Goal: Task Accomplishment & Management: Manage account settings

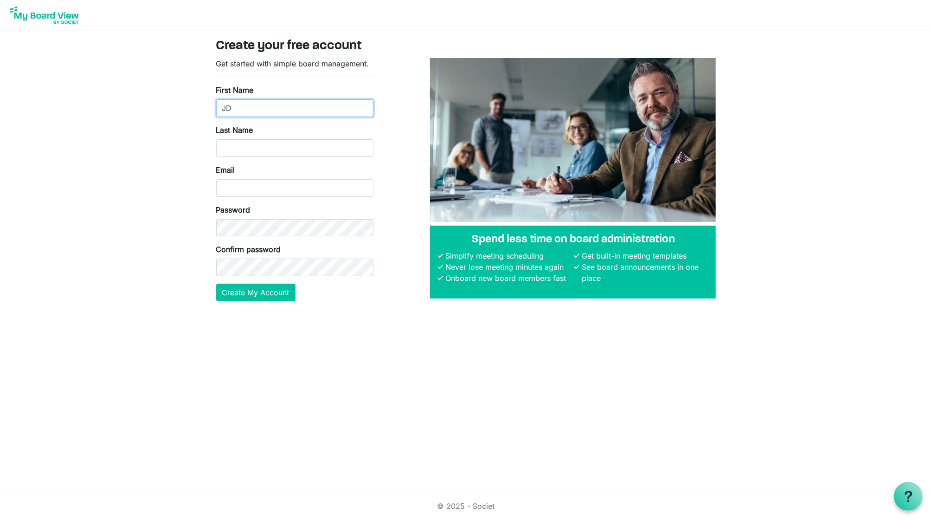
type input "JD"
type input "V"
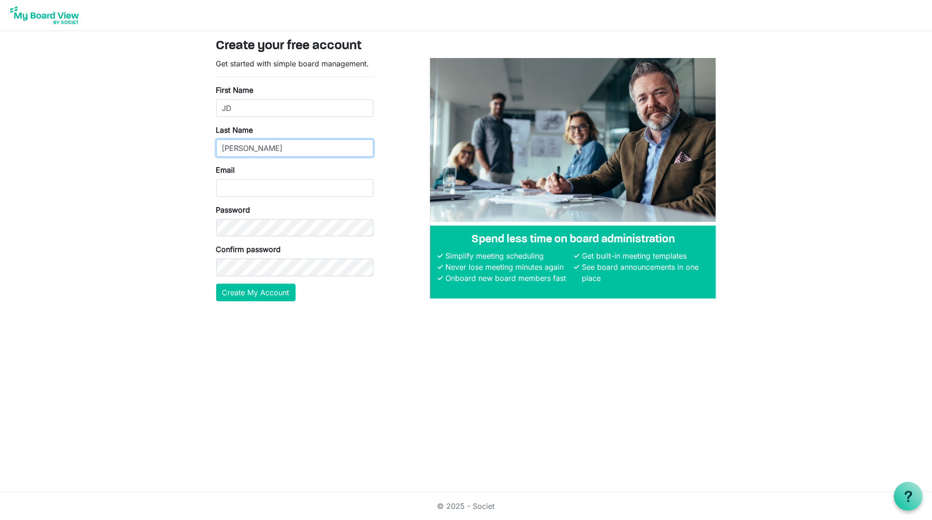
type input "Vitarius"
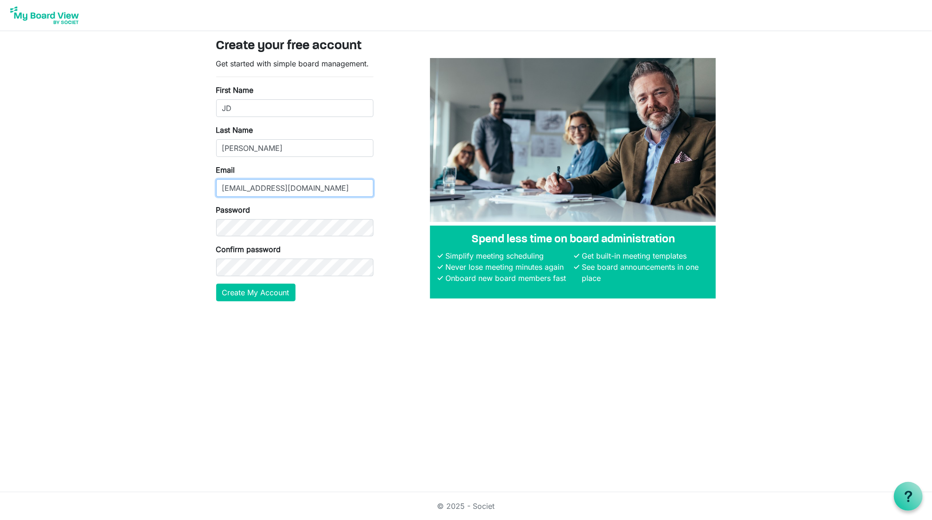
type input "jd@mobilizewaco.org"
click at [267, 294] on button "Create My Account" at bounding box center [255, 292] width 79 height 18
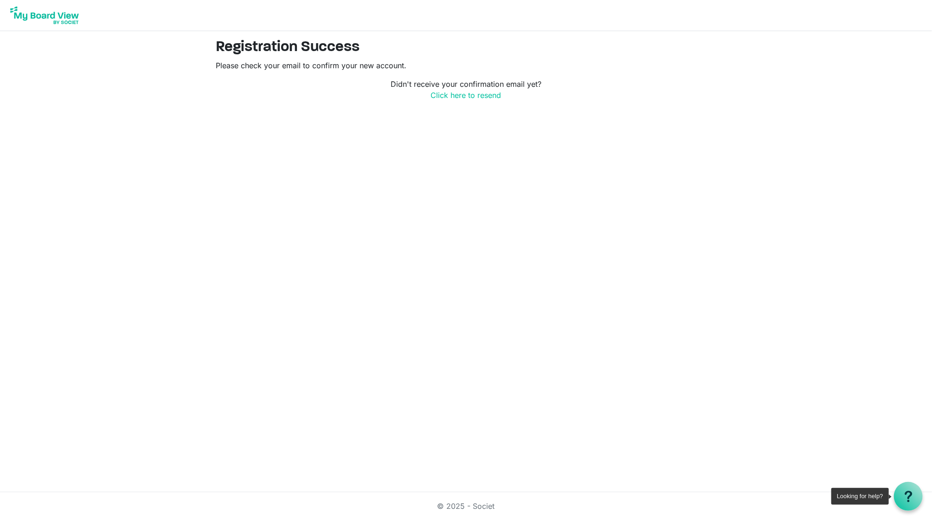
click at [901, 500] on div at bounding box center [908, 496] width 29 height 29
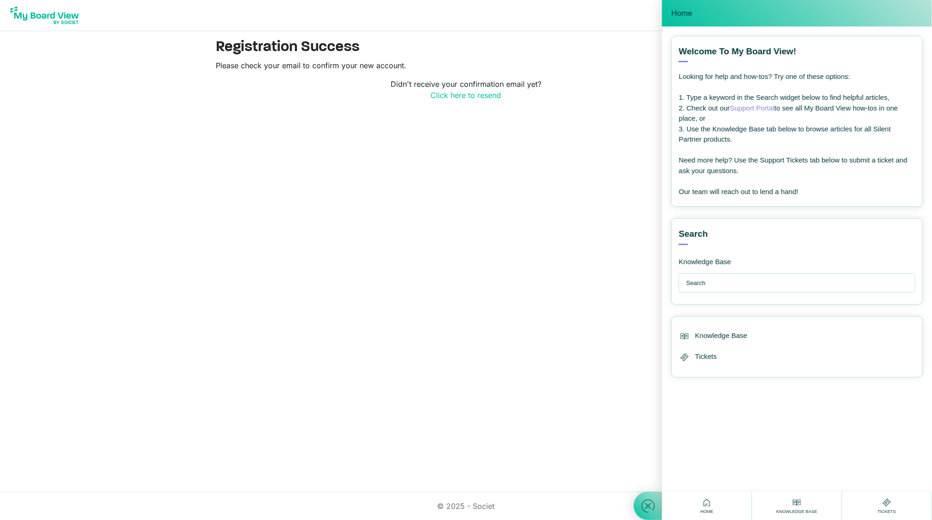
click at [759, 105] on link "Support Portal" at bounding box center [752, 108] width 45 height 8
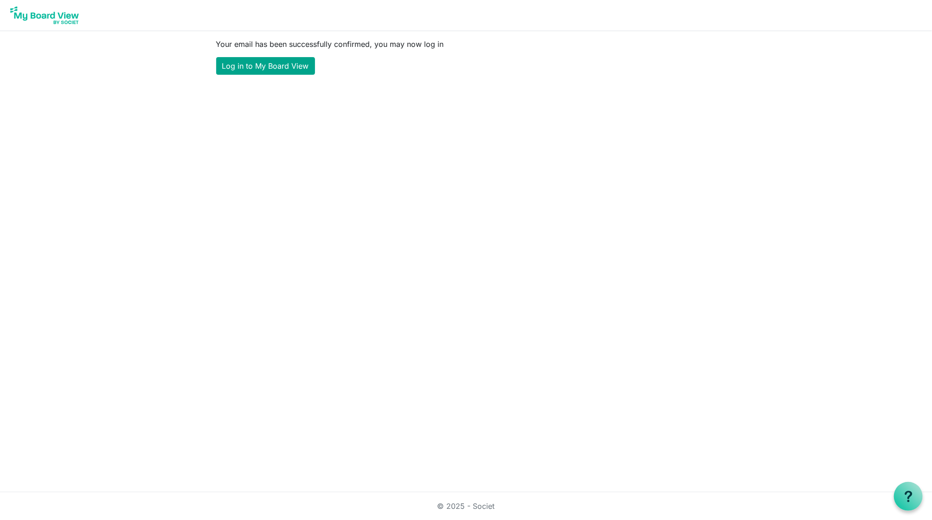
click at [279, 61] on link "Log in to My Board View" at bounding box center [265, 66] width 99 height 18
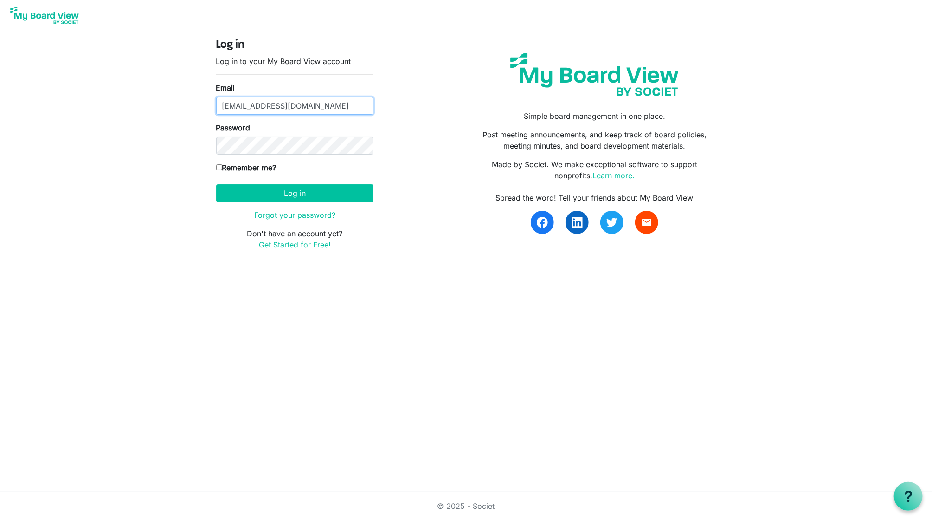
type input "jd@mobilizewaco.org"
click at [219, 171] on label "Remember me?" at bounding box center [246, 167] width 60 height 11
click at [219, 170] on input "Remember me?" at bounding box center [219, 167] width 6 height 6
checkbox input "true"
click at [267, 193] on button "Log in" at bounding box center [294, 193] width 157 height 18
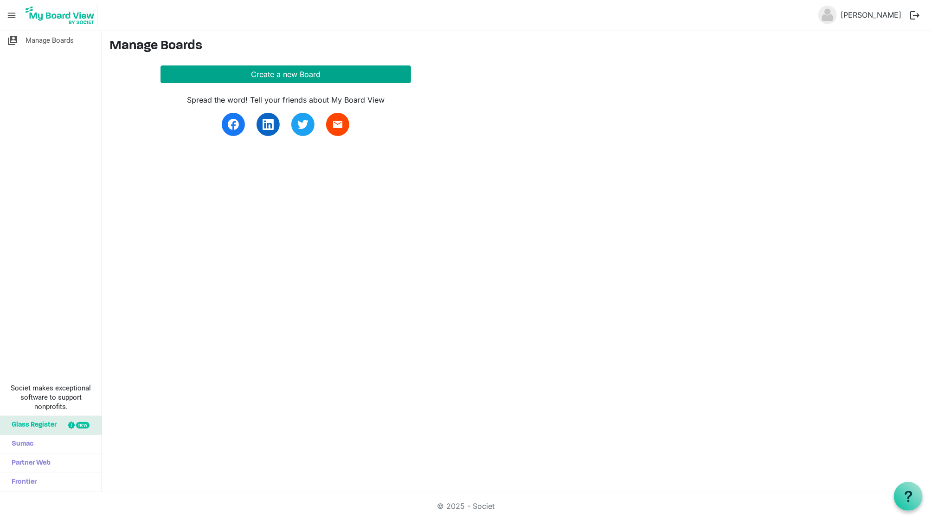
click at [302, 72] on button "Create a new Board" at bounding box center [286, 74] width 251 height 18
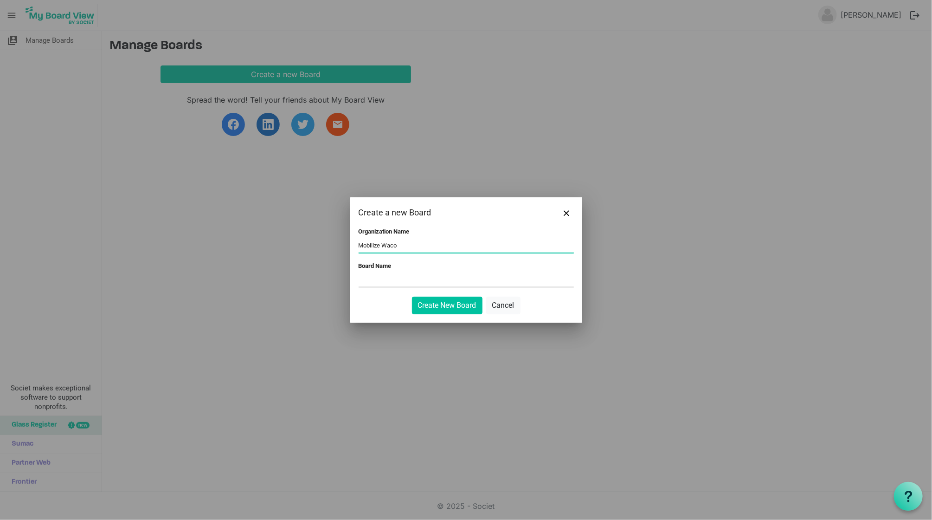
type input "Mobilize Waco"
type input "MW Board"
click at [446, 307] on button "Create New Board" at bounding box center [447, 305] width 71 height 18
click at [440, 303] on button "Create New Board" at bounding box center [447, 305] width 71 height 18
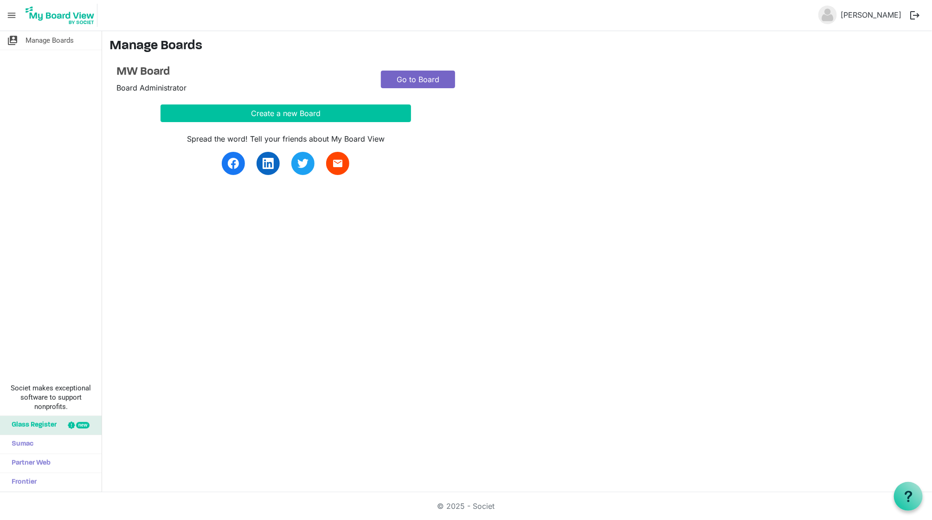
click at [431, 73] on link "Go to Board" at bounding box center [418, 80] width 74 height 18
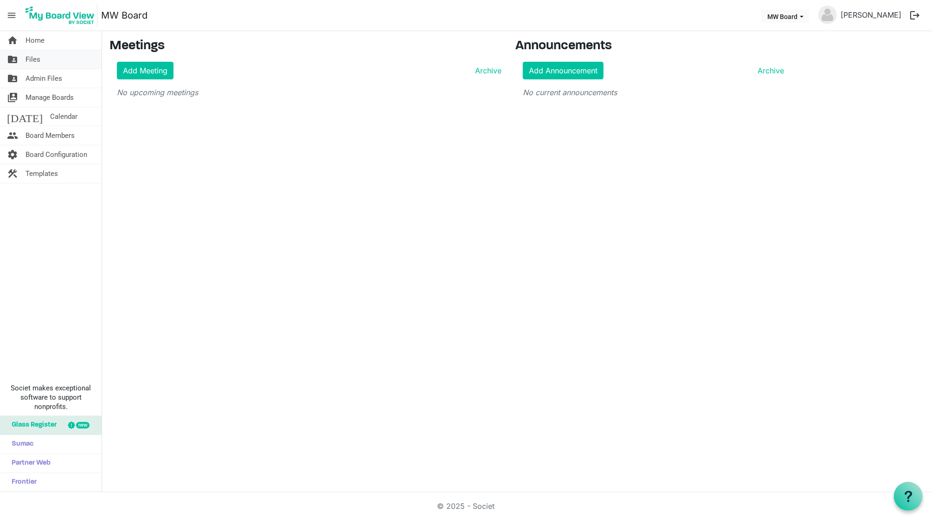
click at [55, 64] on link "folder_shared Files" at bounding box center [51, 59] width 102 height 19
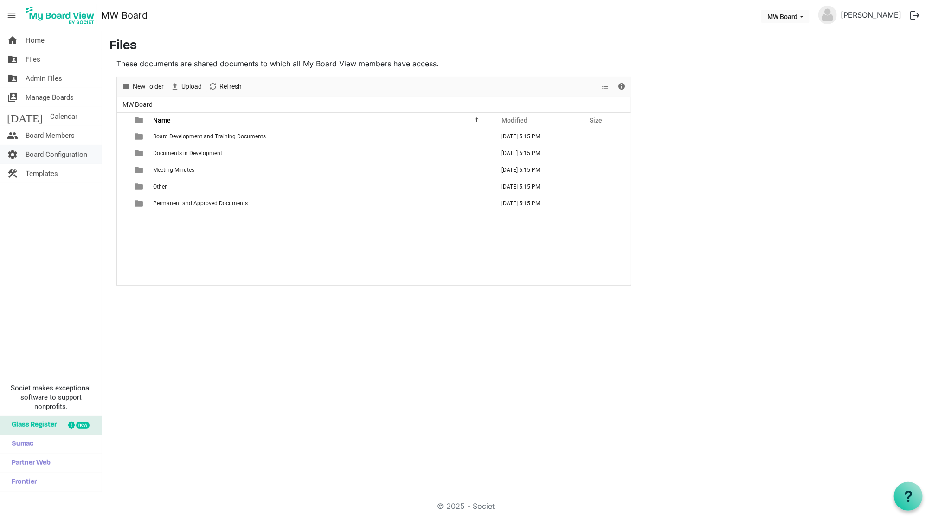
click at [54, 150] on span "Board Configuration" at bounding box center [57, 154] width 62 height 19
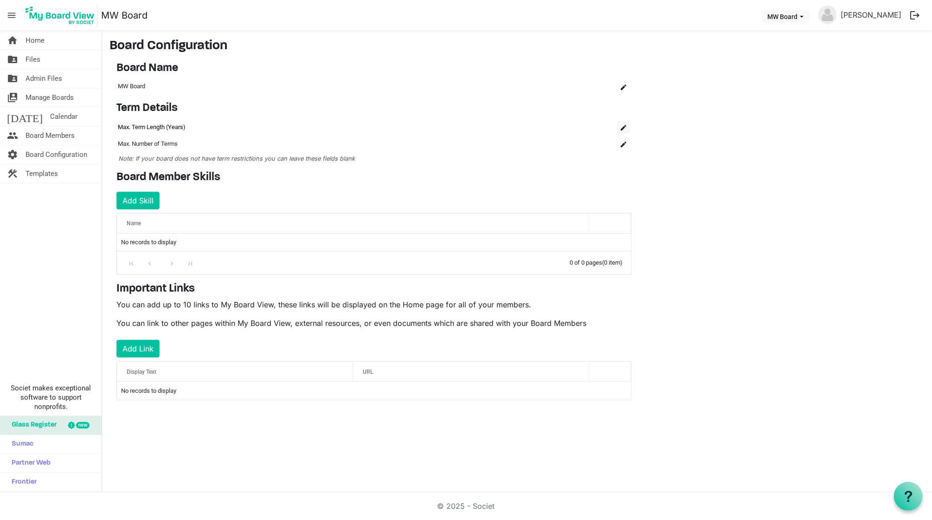
click at [623, 126] on span "is Command column column header" at bounding box center [624, 128] width 6 height 6
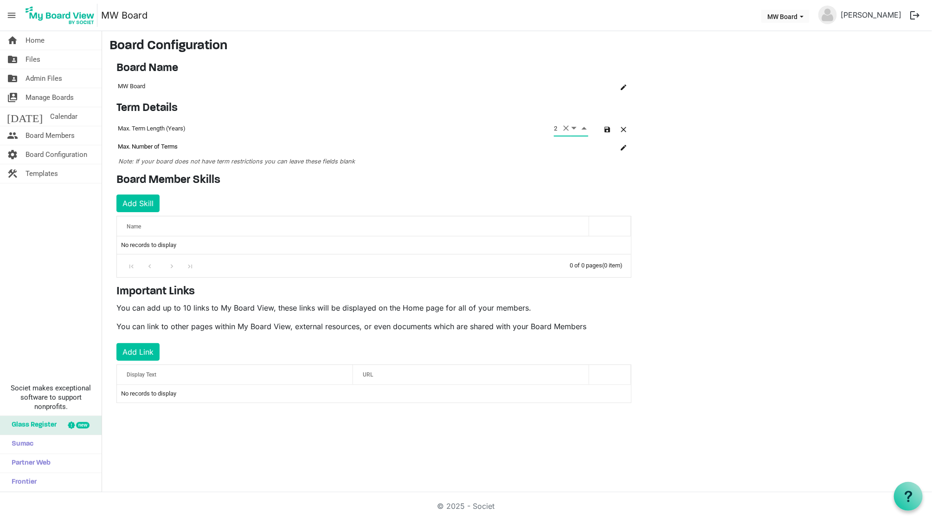
type input "2"
click at [588, 144] on td "column header Name" at bounding box center [571, 146] width 37 height 17
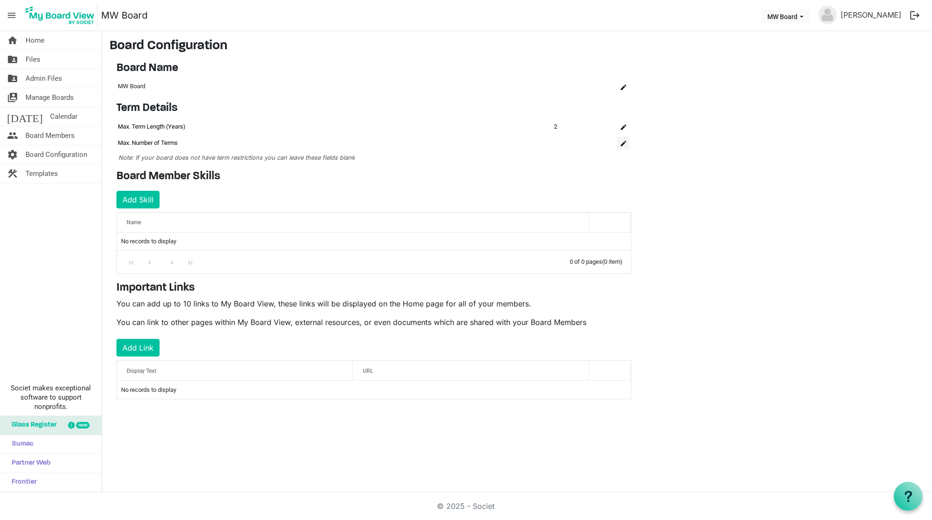
click at [624, 141] on span "is Command column column header" at bounding box center [624, 144] width 6 height 6
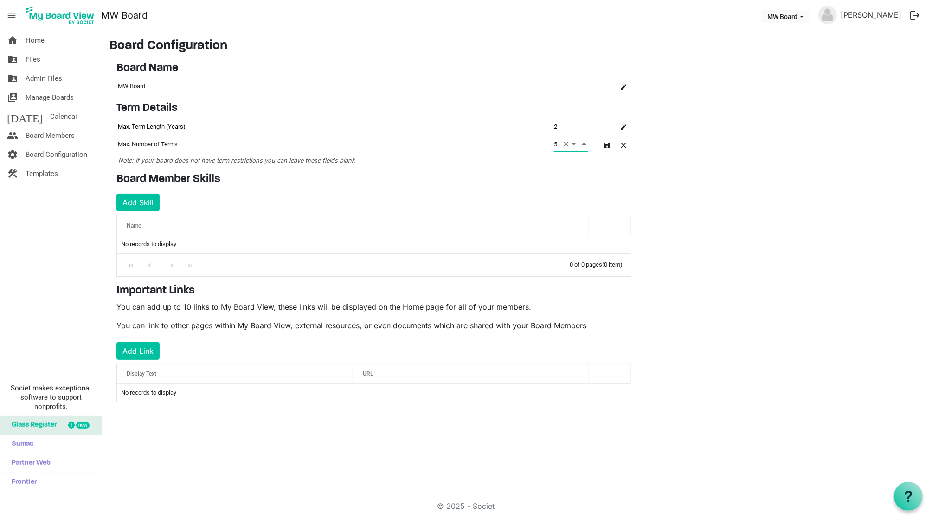
type input "5"
click at [633, 171] on div "Term Details OK OK Cancel Id Name Name term-settings-grid_header_table 3699 Max…" at bounding box center [373, 137] width 529 height 71
click at [606, 142] on span "button" at bounding box center [608, 145] width 6 height 6
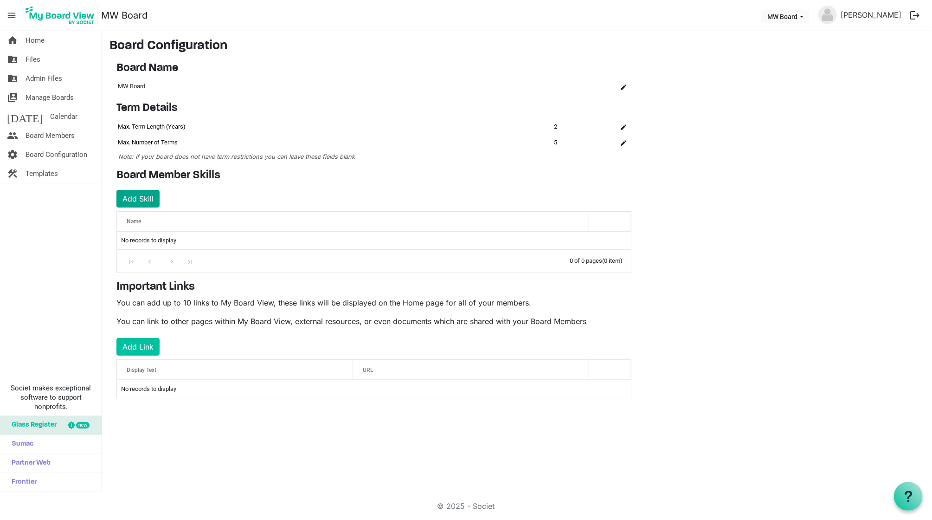
click at [132, 199] on button "Add Skill" at bounding box center [137, 199] width 43 height 18
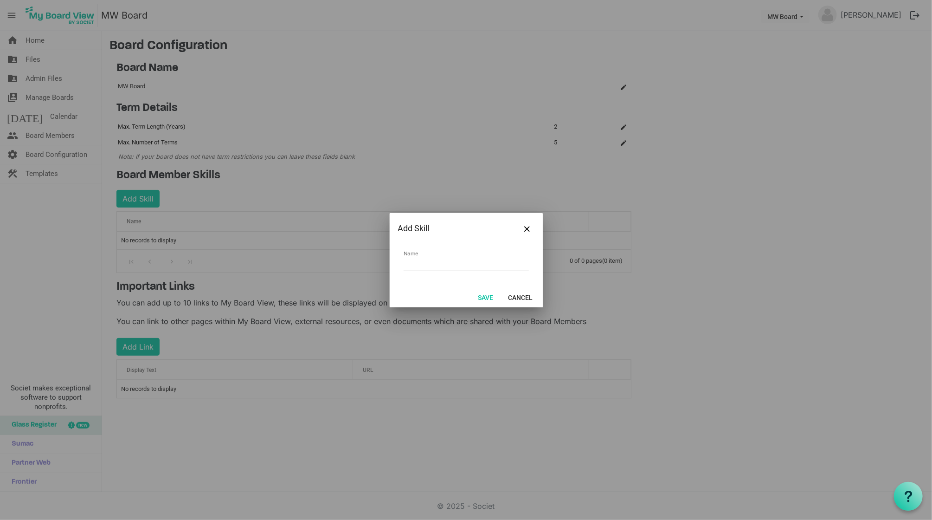
click at [524, 289] on div "Save Cancel" at bounding box center [466, 297] width 153 height 20
click at [521, 293] on button "Cancel" at bounding box center [520, 296] width 37 height 13
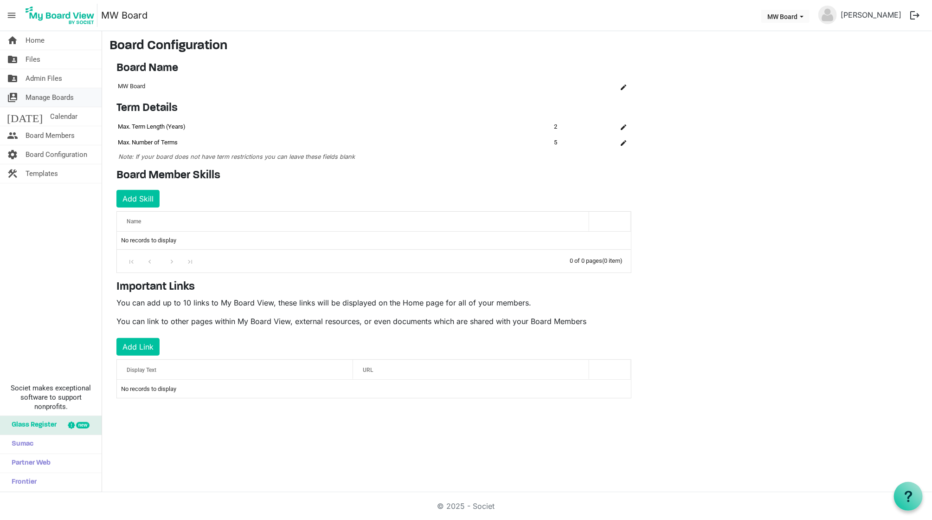
click at [59, 90] on span "Manage Boards" at bounding box center [50, 97] width 48 height 19
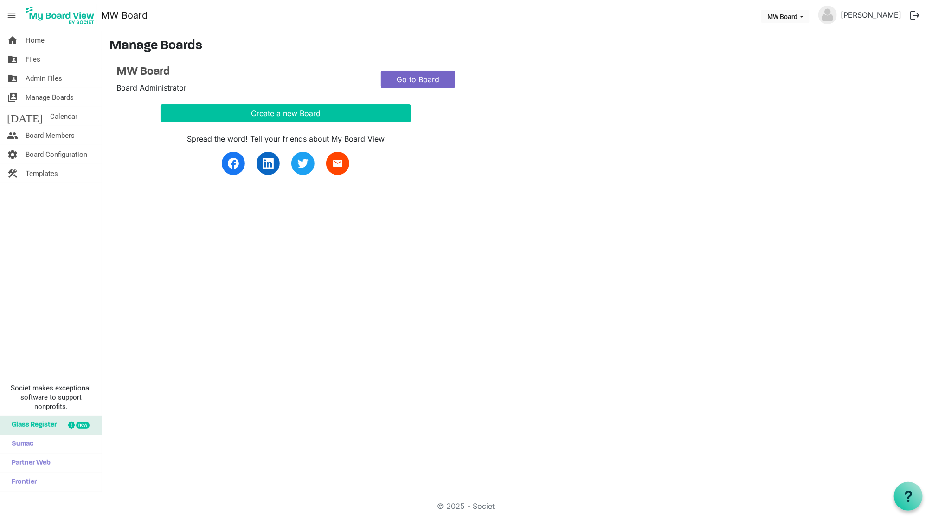
click at [432, 77] on link "Go to Board" at bounding box center [418, 80] width 74 height 18
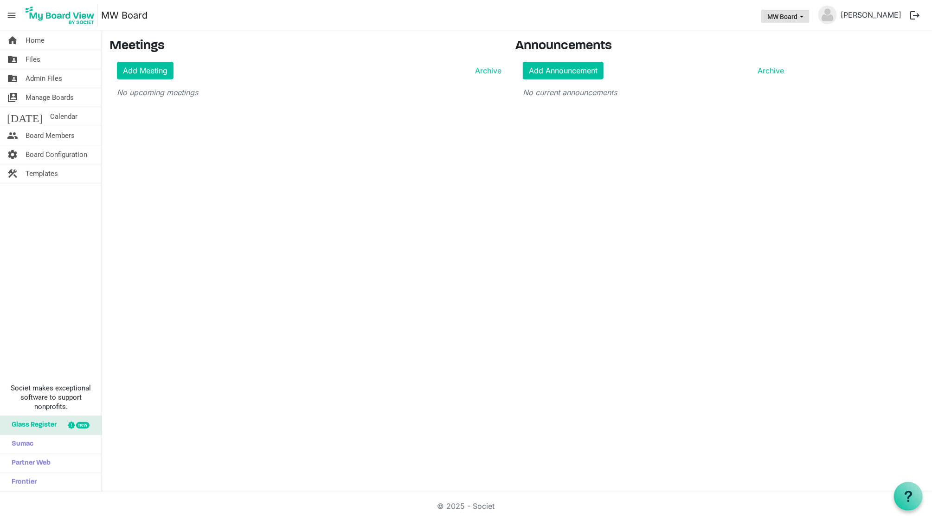
click at [806, 17] on span "MW Board dropdownbutton" at bounding box center [802, 17] width 8 height 4
click at [877, 17] on link "[PERSON_NAME]" at bounding box center [871, 15] width 68 height 19
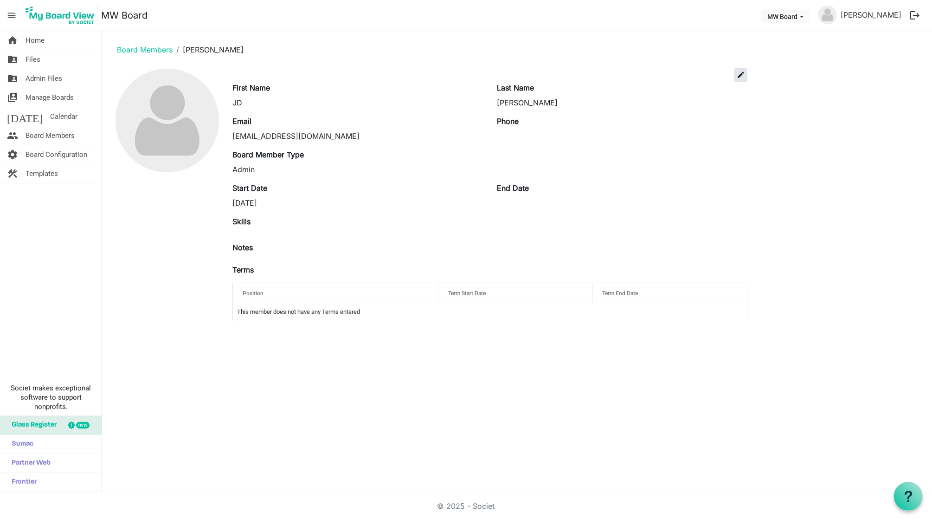
click at [743, 74] on span "edit" at bounding box center [741, 75] width 8 height 8
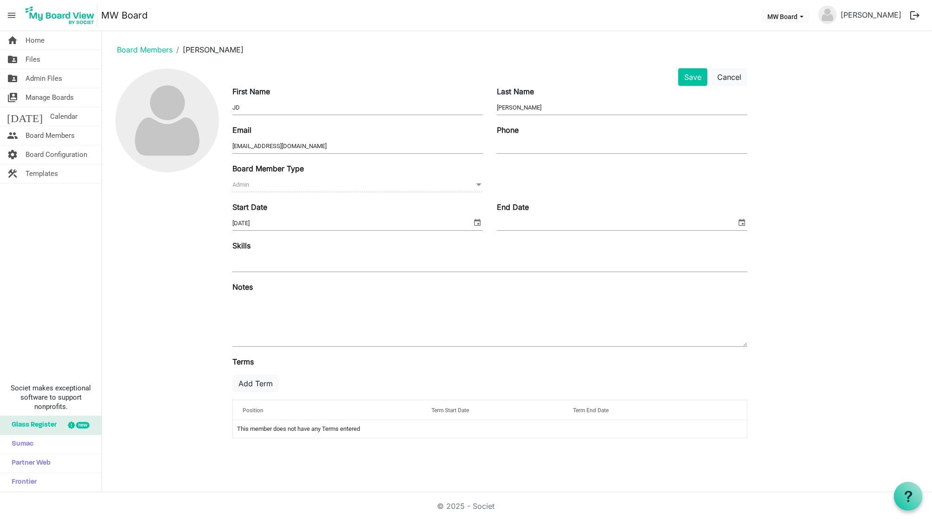
click at [317, 227] on input "9/1/2025" at bounding box center [351, 223] width 239 height 14
click at [478, 221] on span "select" at bounding box center [477, 222] width 11 height 12
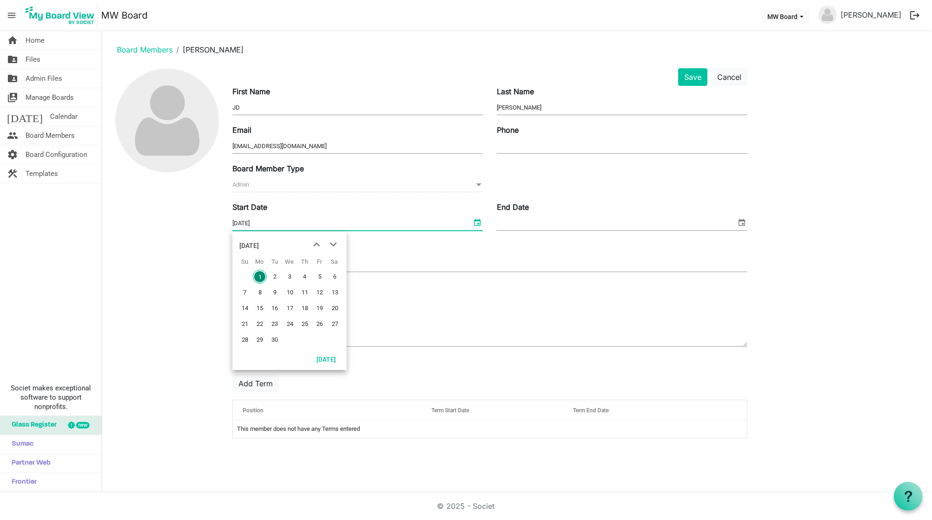
click at [259, 244] on div "September 2025" at bounding box center [248, 245] width 19 height 19
click at [249, 246] on div "2025" at bounding box center [246, 245] width 15 height 19
click at [319, 246] on span "previous month" at bounding box center [317, 244] width 16 height 17
click at [305, 326] on span "2019" at bounding box center [302, 325] width 21 height 21
click at [251, 323] on span "Sep" at bounding box center [250, 325] width 21 height 21
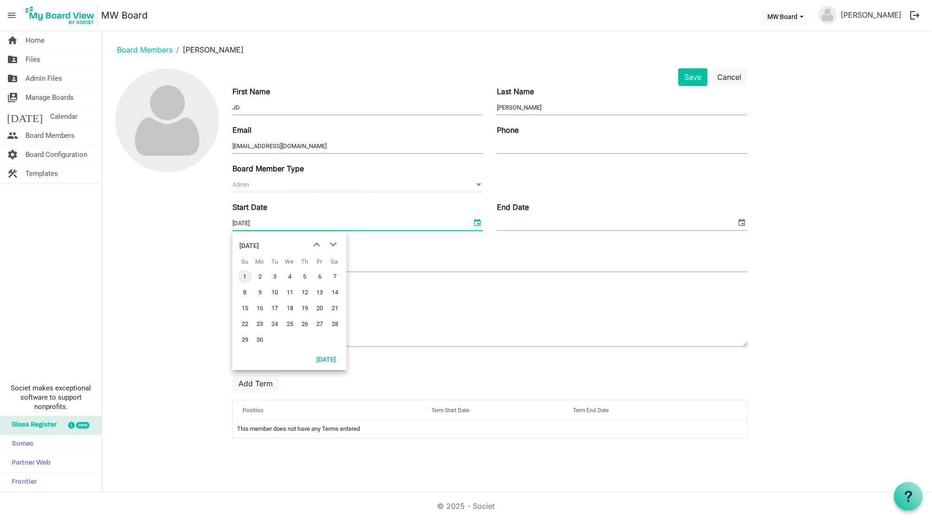
click at [244, 277] on span "1" at bounding box center [245, 277] width 14 height 14
type input "9/1/2019"
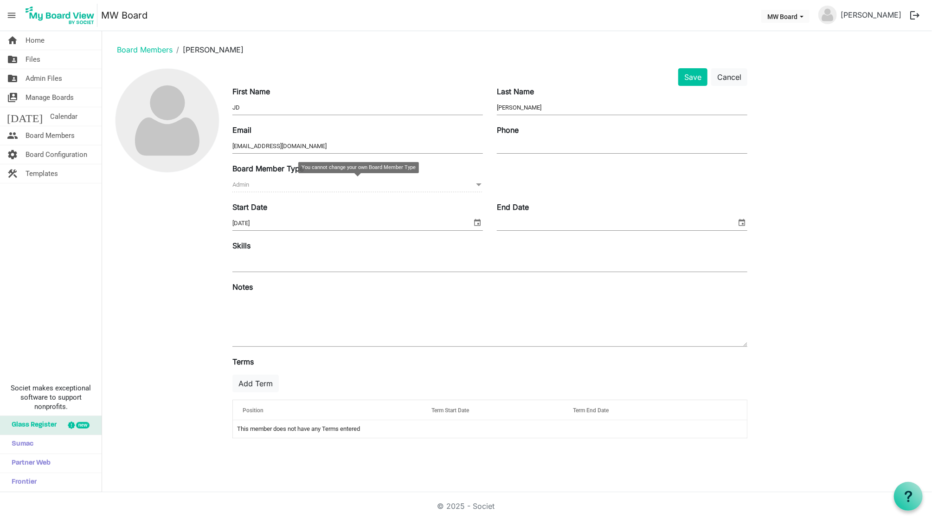
click at [346, 185] on span "Admin Admin" at bounding box center [357, 185] width 251 height 14
click at [273, 381] on button "Add Term" at bounding box center [255, 383] width 46 height 18
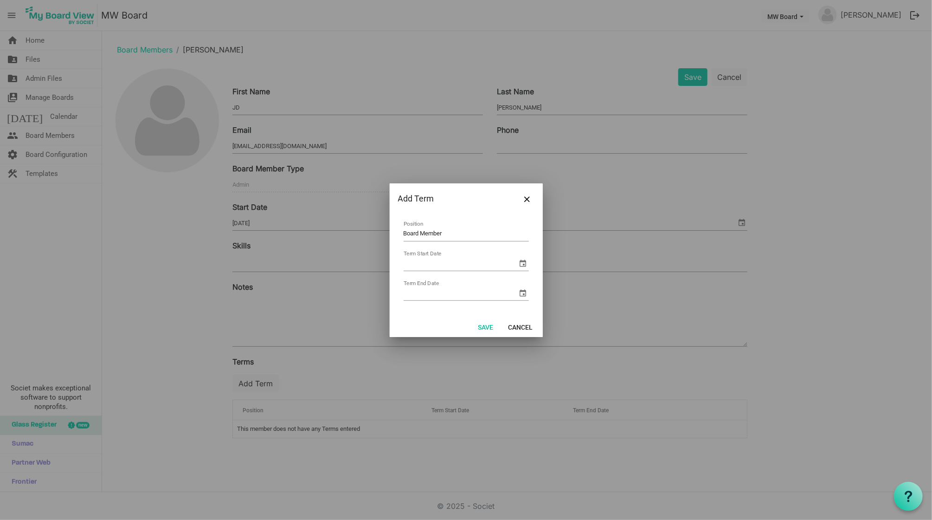
type input "Board Member"
click at [524, 262] on span "select" at bounding box center [523, 262] width 11 height 11
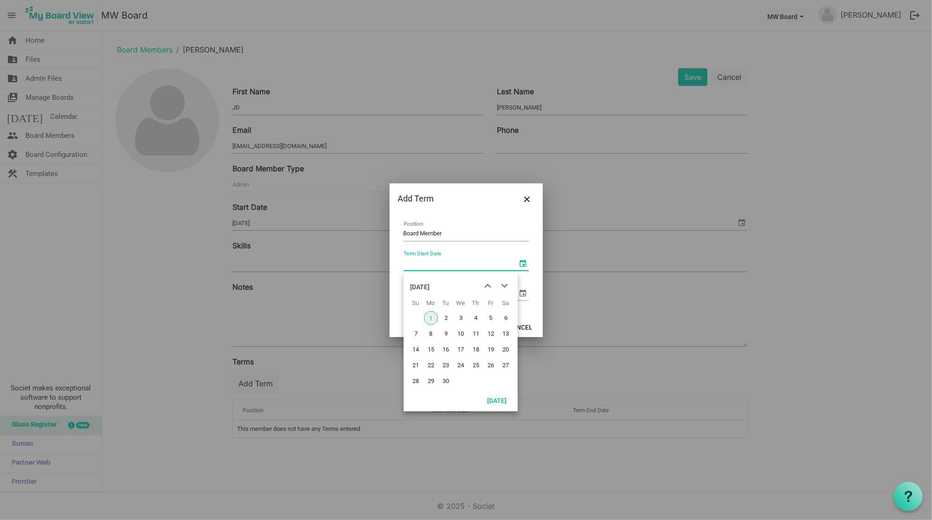
click at [432, 318] on span "1" at bounding box center [431, 318] width 14 height 14
type input "9/1/2025"
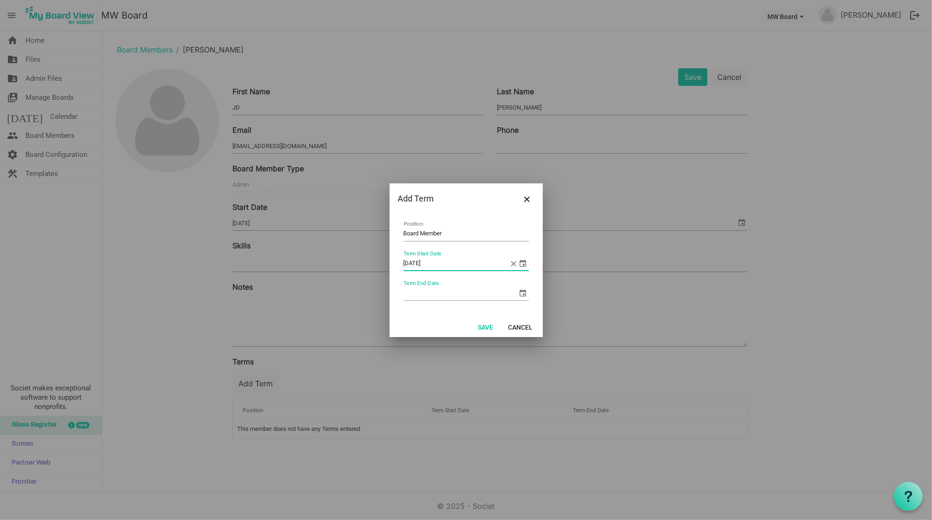
click at [525, 292] on span "select" at bounding box center [523, 292] width 11 height 11
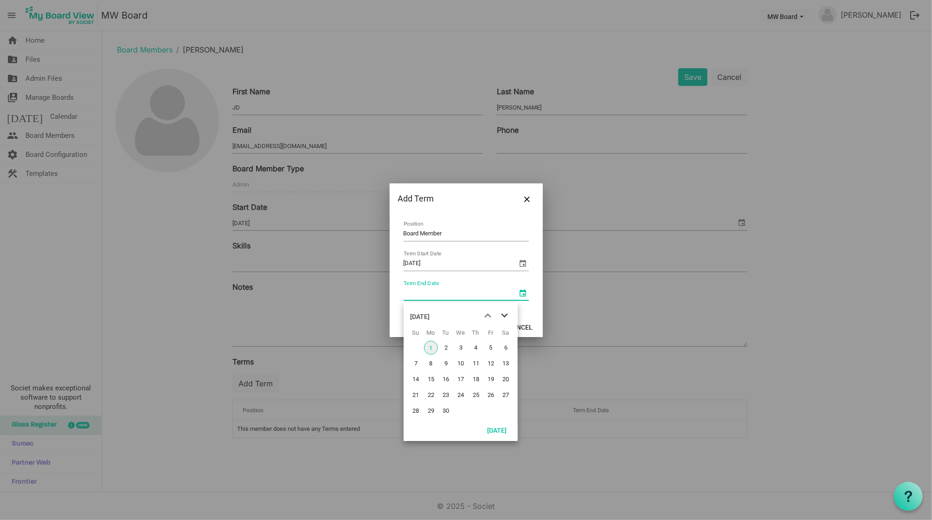
click at [505, 313] on span "next month" at bounding box center [504, 315] width 16 height 17
click at [459, 410] on span "31" at bounding box center [461, 411] width 14 height 14
type input "12/31/2025"
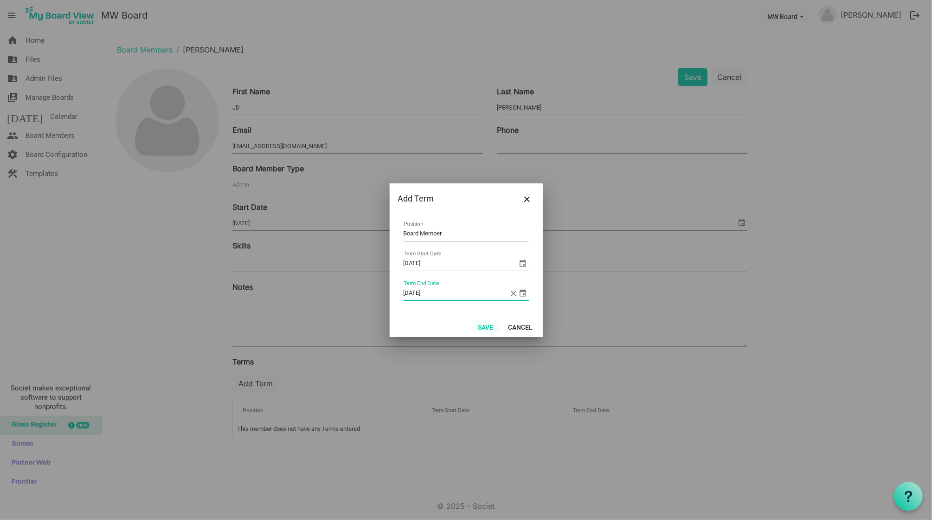
click at [489, 323] on button "Save" at bounding box center [485, 326] width 27 height 13
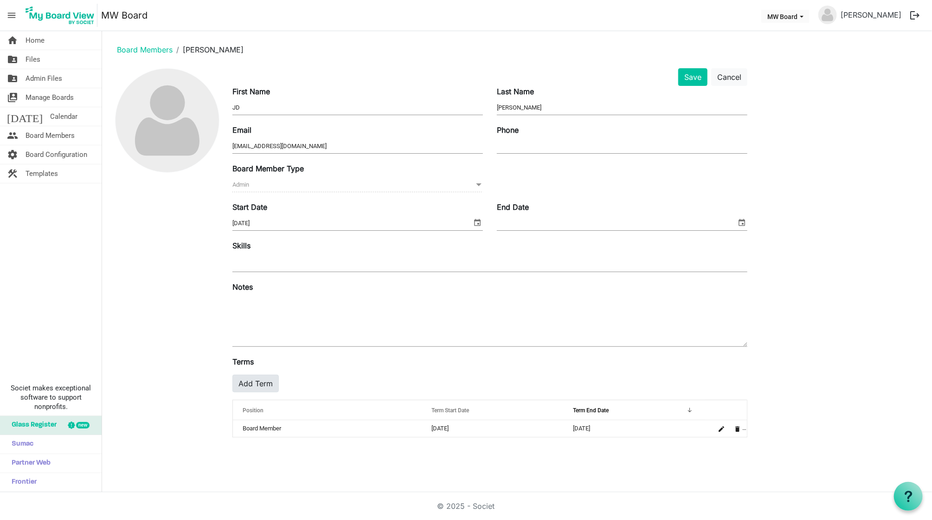
click at [265, 385] on button "Add Term" at bounding box center [255, 383] width 46 height 18
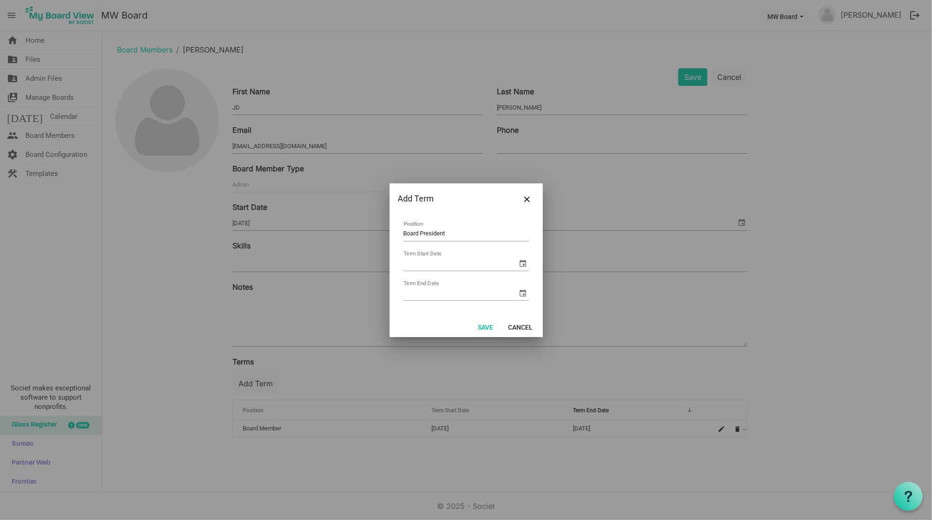
type input "Board President"
click at [522, 264] on span "select" at bounding box center [523, 262] width 11 height 11
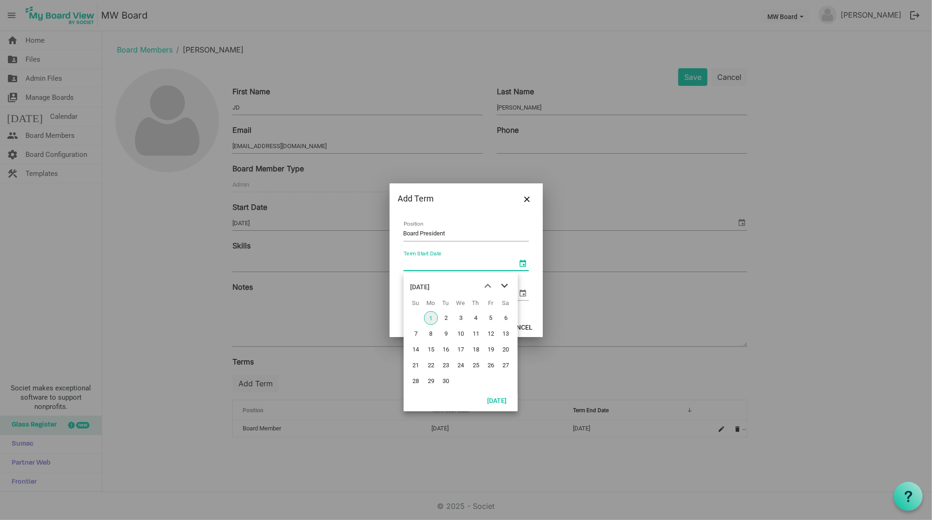
click at [505, 279] on span "next month" at bounding box center [504, 285] width 16 height 17
click at [488, 285] on span "previous month" at bounding box center [488, 285] width 16 height 17
click at [536, 312] on div "Board President Position Term Start Date Term End Date" at bounding box center [466, 265] width 153 height 103
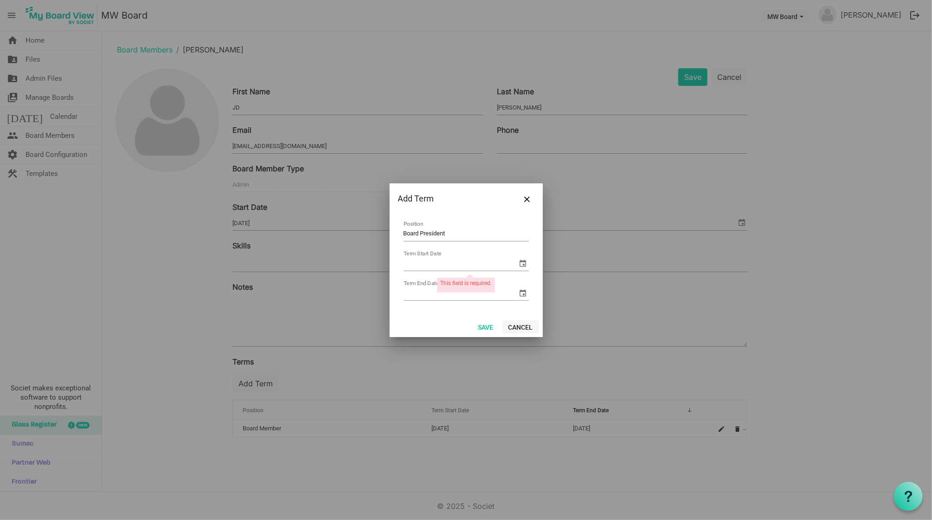
click at [524, 323] on button "Cancel" at bounding box center [520, 326] width 37 height 13
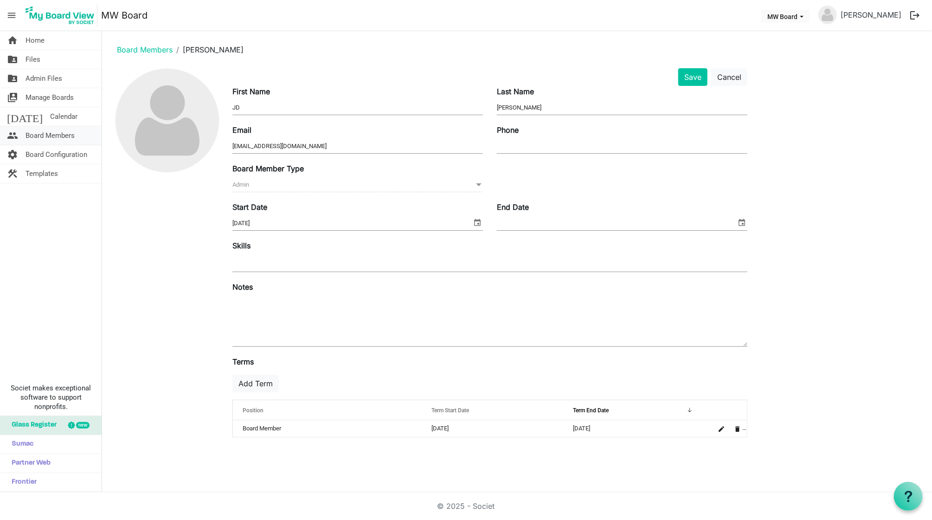
click at [63, 134] on span "Board Members" at bounding box center [50, 135] width 49 height 19
click at [728, 76] on button "Cancel" at bounding box center [729, 77] width 36 height 18
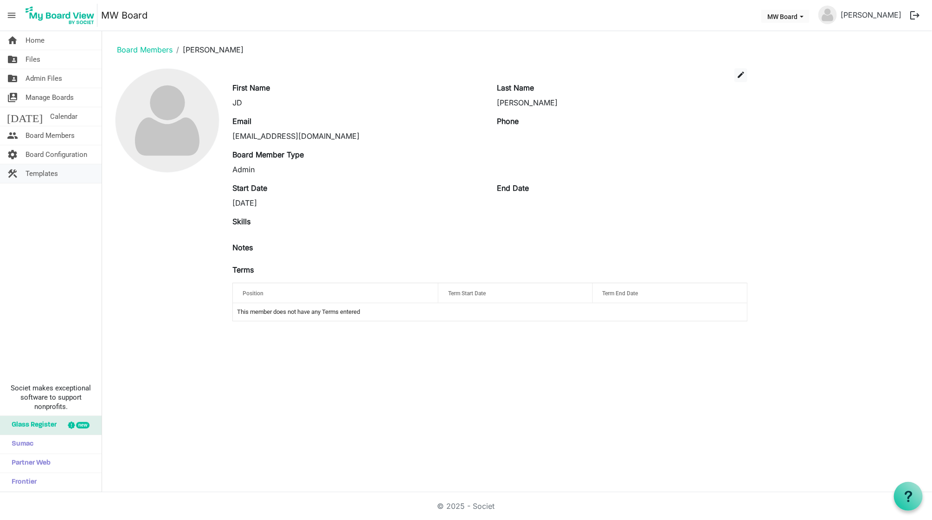
click at [58, 172] on span "Templates" at bounding box center [42, 173] width 32 height 19
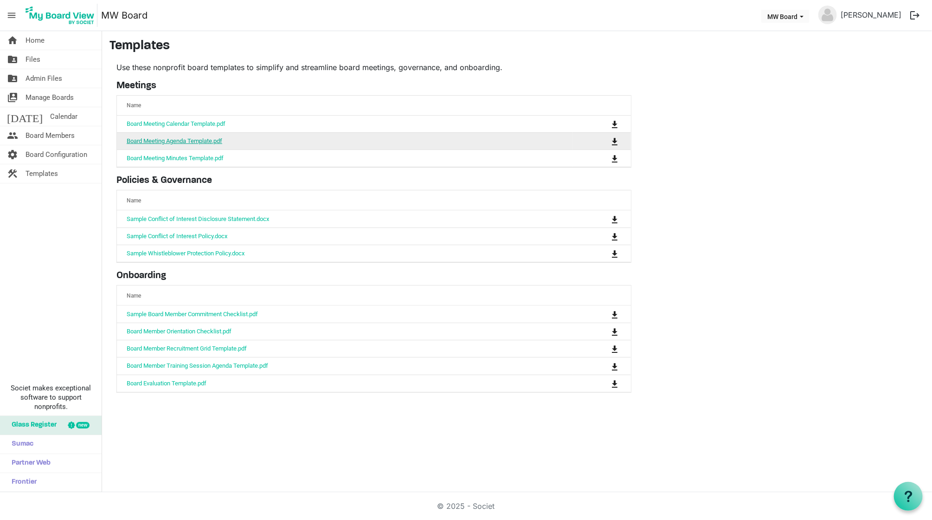
click at [205, 138] on link "Board Meeting Agenda Template.pdf" at bounding box center [175, 140] width 96 height 7
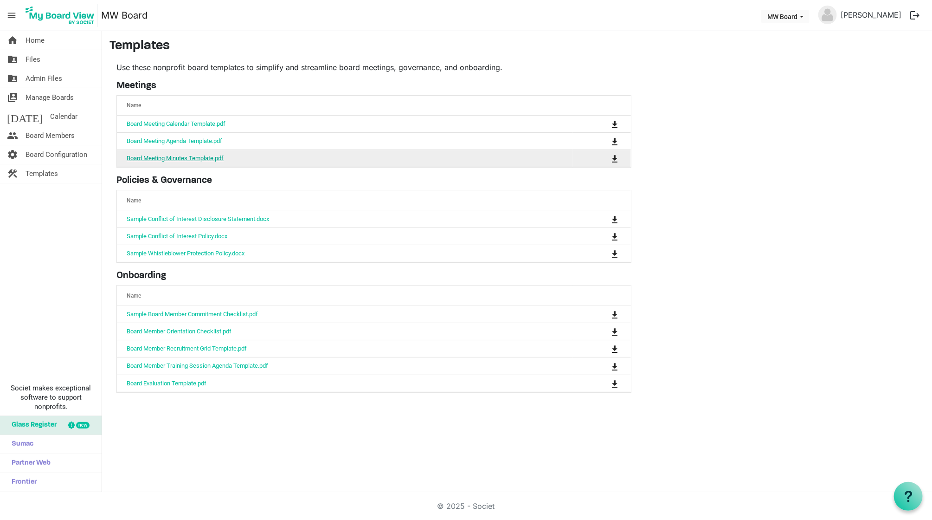
click at [199, 159] on link "Board Meeting Minutes Template.pdf" at bounding box center [175, 157] width 97 height 7
click at [59, 155] on span "Board Configuration" at bounding box center [57, 154] width 62 height 19
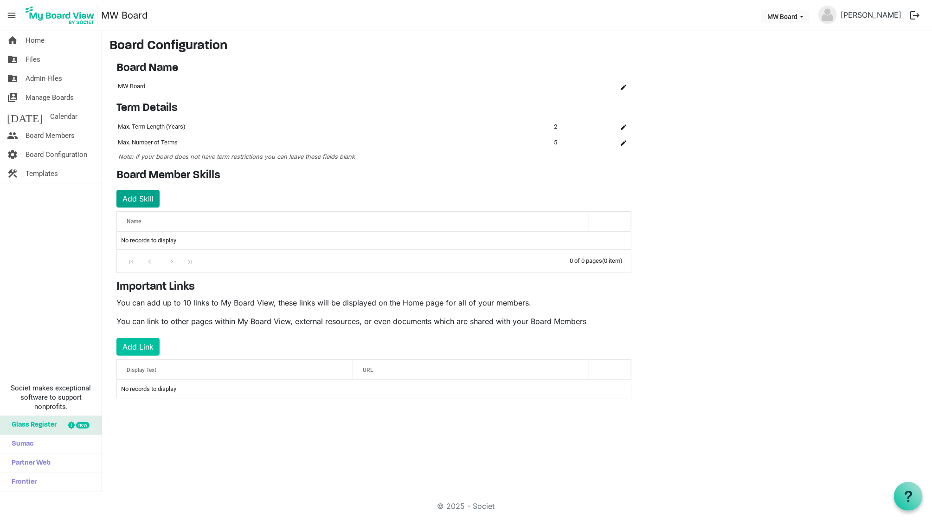
click at [136, 194] on button "Add Skill" at bounding box center [137, 199] width 43 height 18
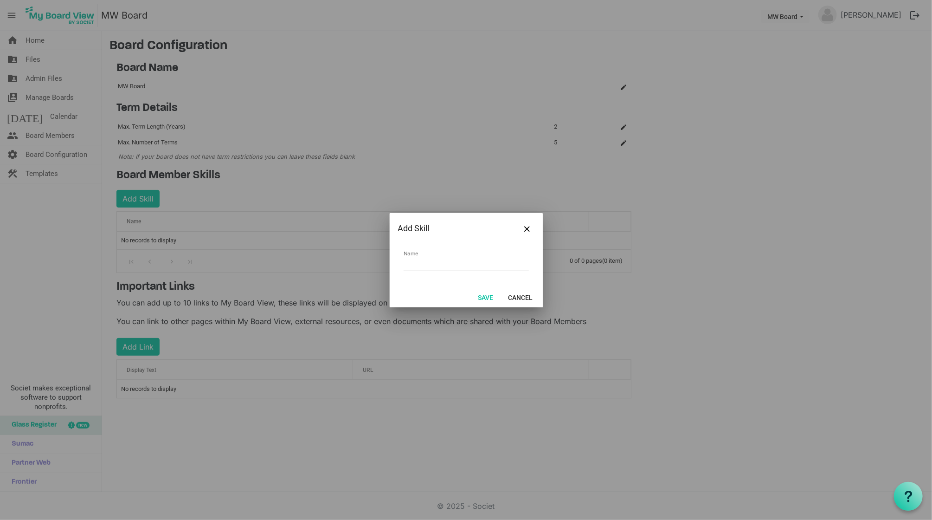
click at [434, 266] on input "Name" at bounding box center [466, 264] width 125 height 14
type input "Grant Writing"
click at [481, 298] on button "Save" at bounding box center [485, 296] width 27 height 13
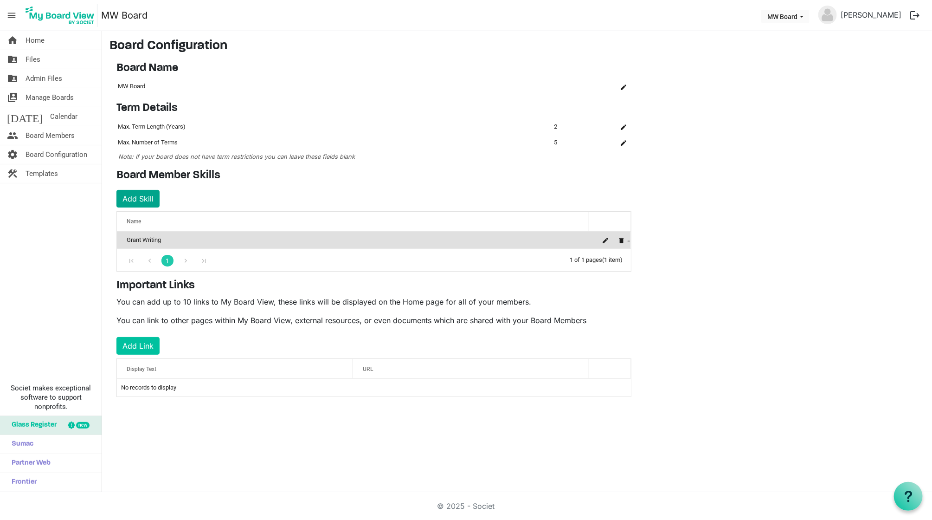
click at [143, 199] on button "Add Skill" at bounding box center [137, 199] width 43 height 18
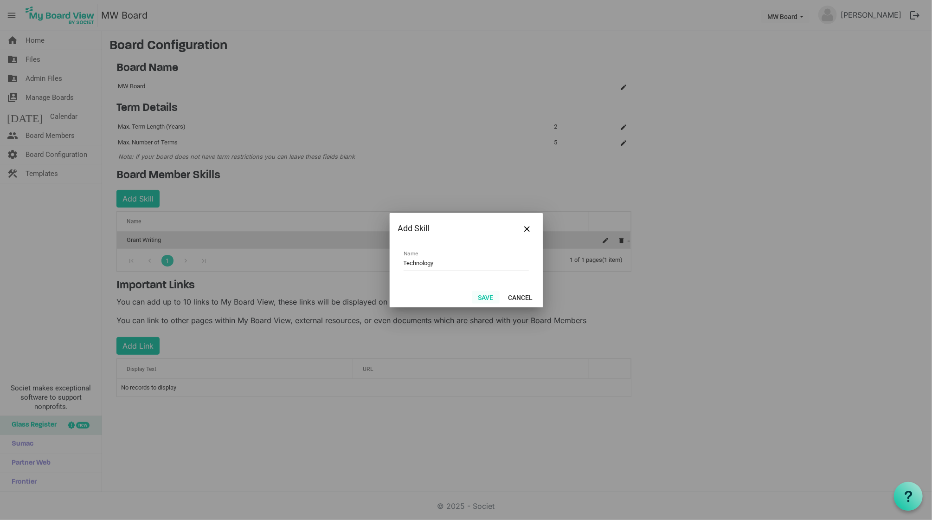
type input "Technology"
click at [483, 296] on button "Save" at bounding box center [485, 296] width 27 height 13
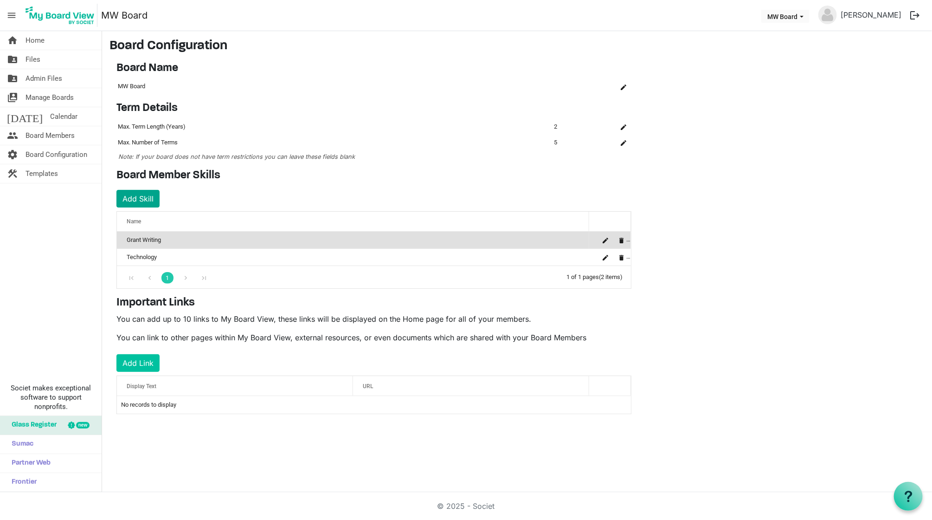
click at [137, 194] on button "Add Skill" at bounding box center [137, 199] width 43 height 18
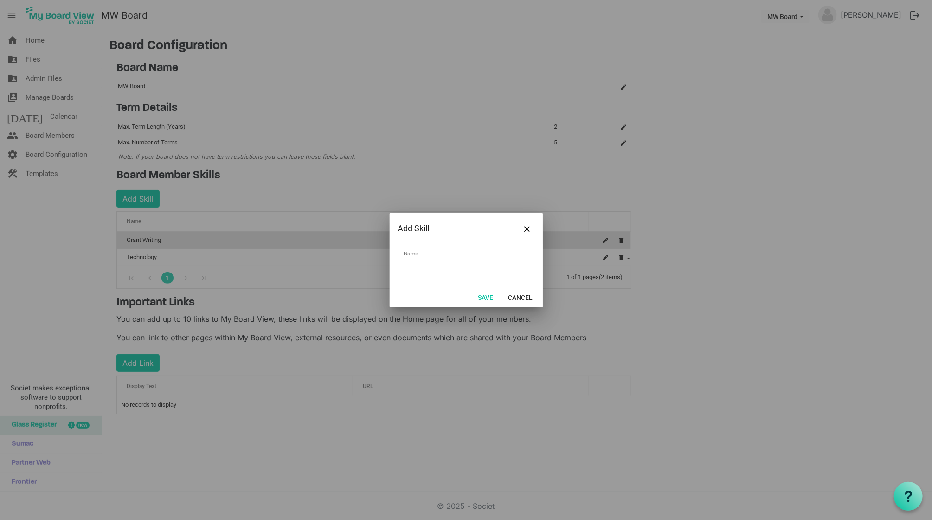
click at [419, 263] on input "Name" at bounding box center [466, 264] width 125 height 14
type input "Fundraising"
click at [488, 295] on button "Save" at bounding box center [485, 296] width 27 height 13
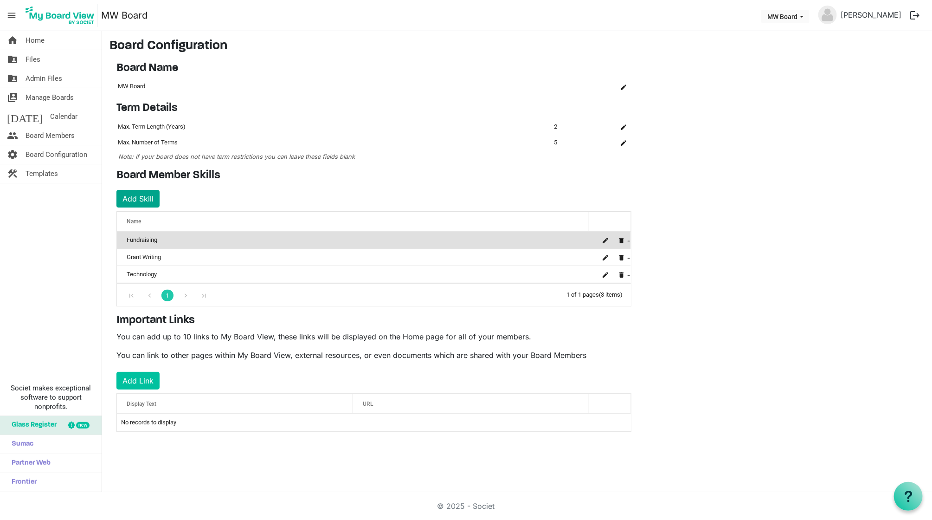
click at [140, 196] on button "Add Skill" at bounding box center [137, 199] width 43 height 18
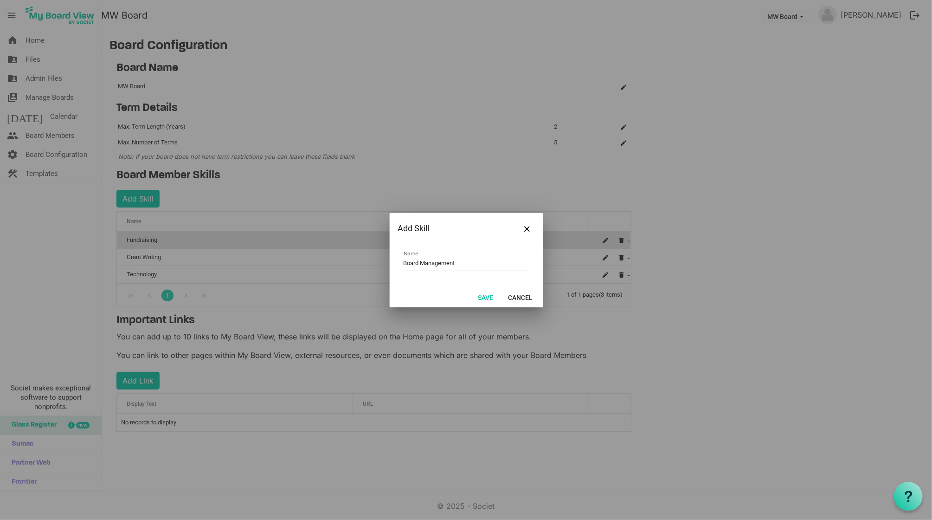
type input "Board Management"
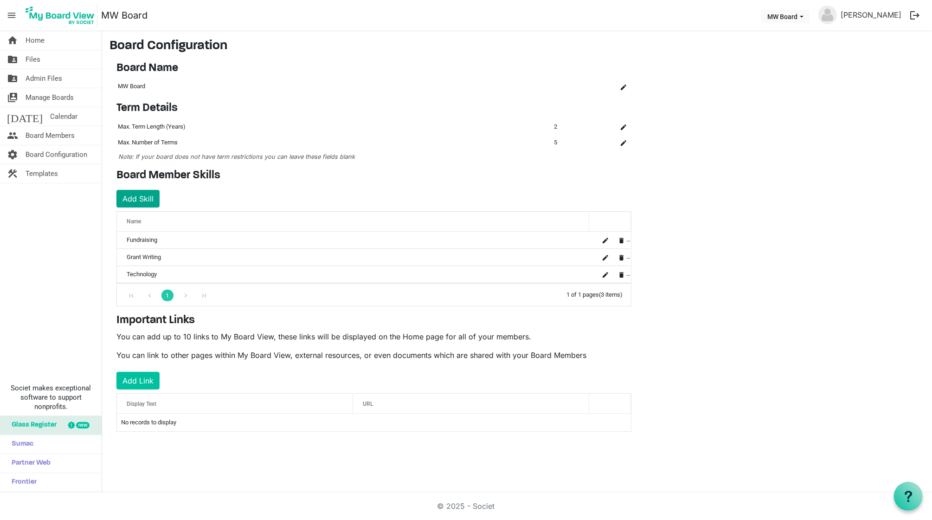
click at [144, 196] on button "Add Skill" at bounding box center [137, 199] width 43 height 18
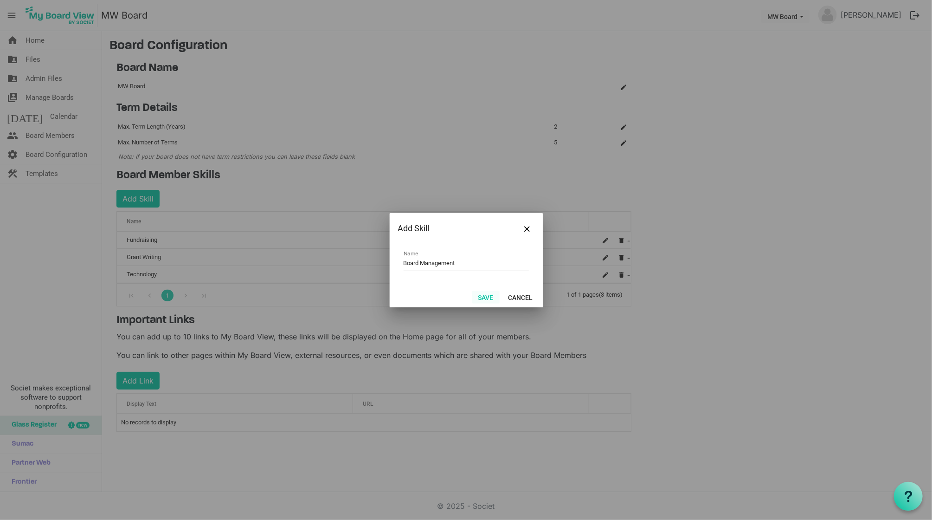
type input "Board Management"
click at [492, 296] on button "Save" at bounding box center [485, 296] width 27 height 13
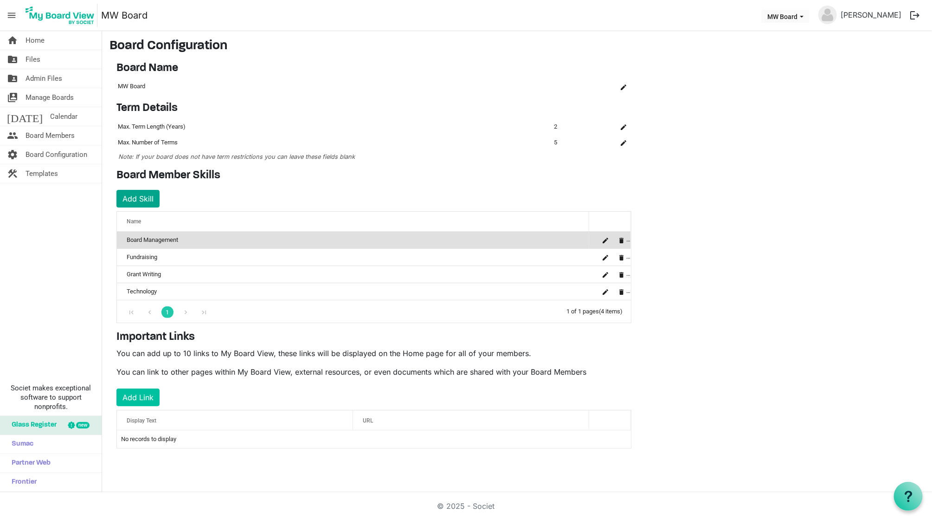
click at [155, 199] on button "Add Skill" at bounding box center [137, 199] width 43 height 18
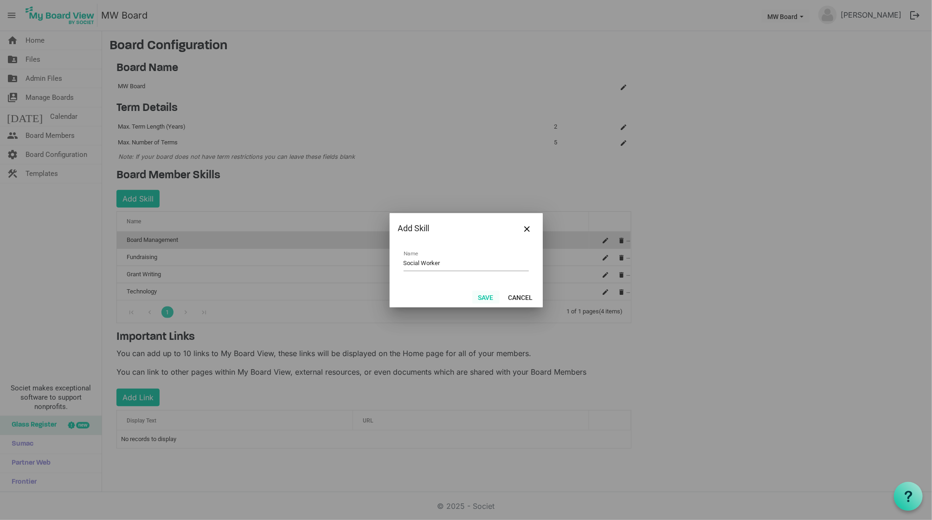
type input "Social Worker"
click at [483, 296] on button "Save" at bounding box center [485, 296] width 27 height 13
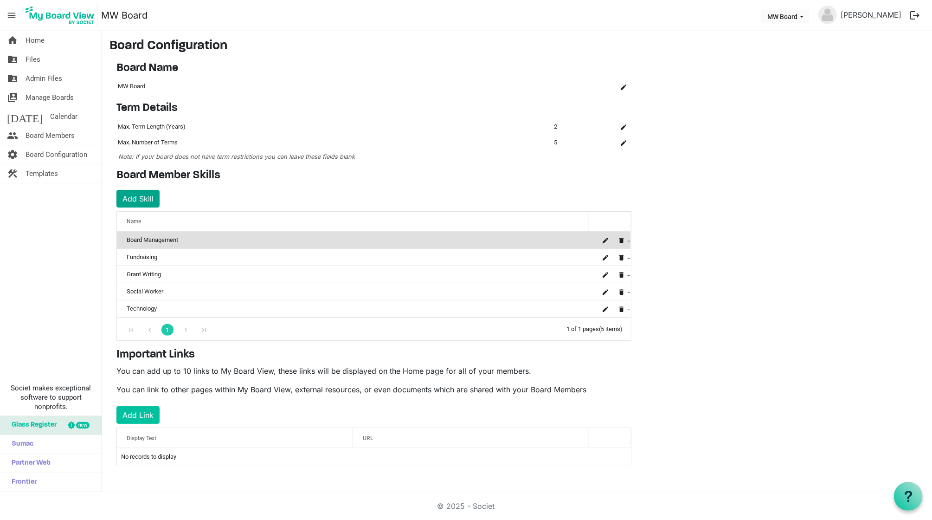
click at [144, 199] on button "Add Skill" at bounding box center [137, 199] width 43 height 18
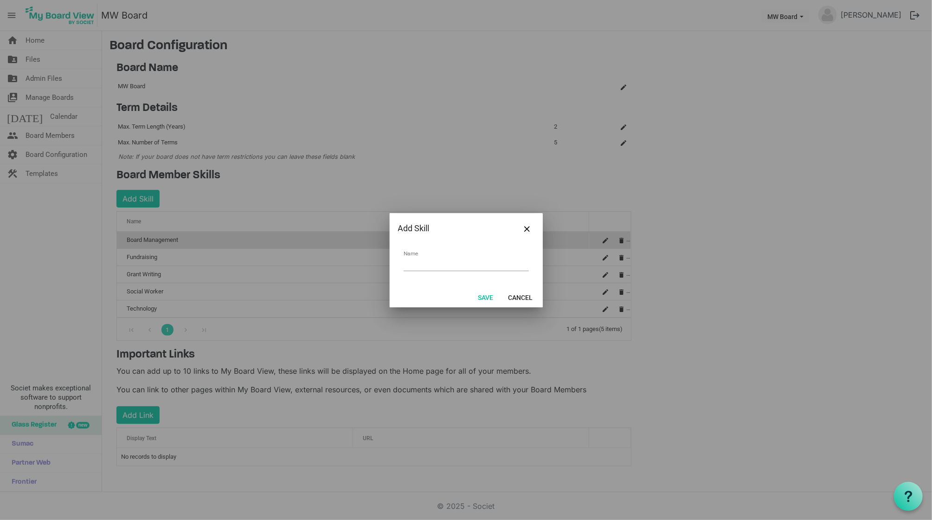
click at [434, 267] on input "Name" at bounding box center [466, 264] width 125 height 14
type input "Lawyer"
click at [485, 295] on button "Save" at bounding box center [485, 296] width 27 height 13
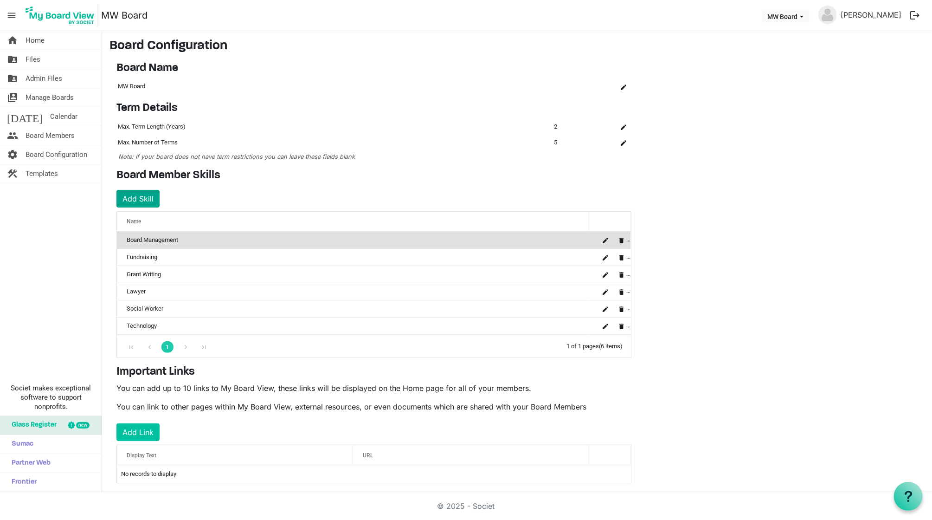
click at [123, 199] on button "Add Skill" at bounding box center [137, 199] width 43 height 18
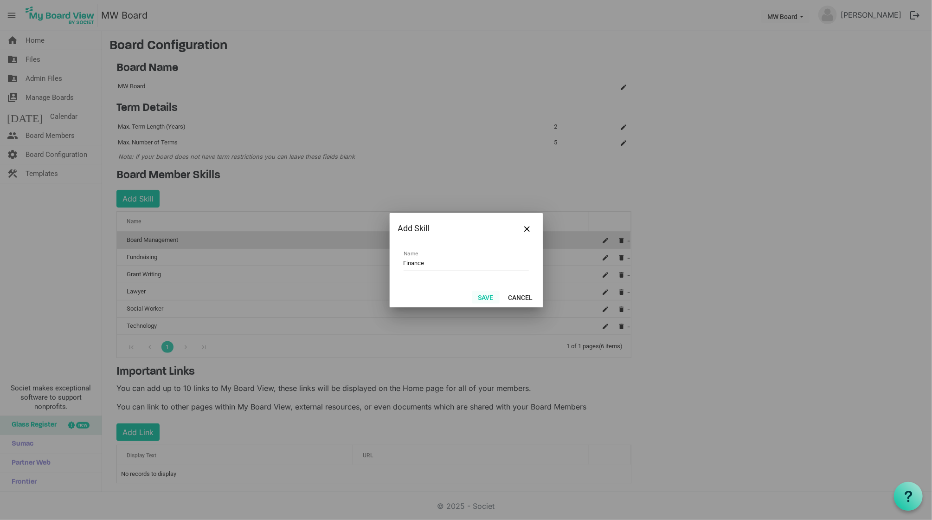
type input "Finance"
click at [486, 296] on button "Save" at bounding box center [485, 296] width 27 height 13
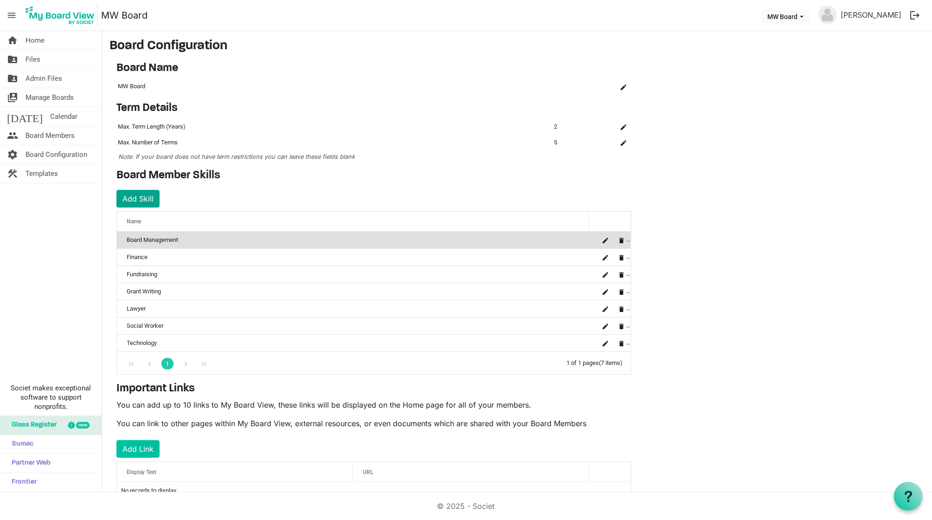
click at [141, 202] on button "Add Skill" at bounding box center [137, 199] width 43 height 18
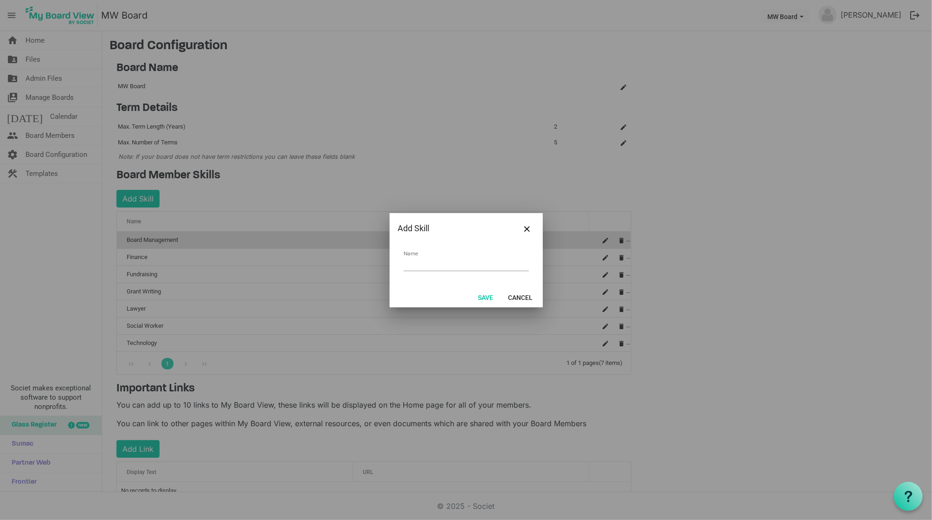
click at [445, 265] on input "Name" at bounding box center [466, 264] width 125 height 14
type input "Communication"
click at [490, 297] on button "Save" at bounding box center [485, 296] width 27 height 13
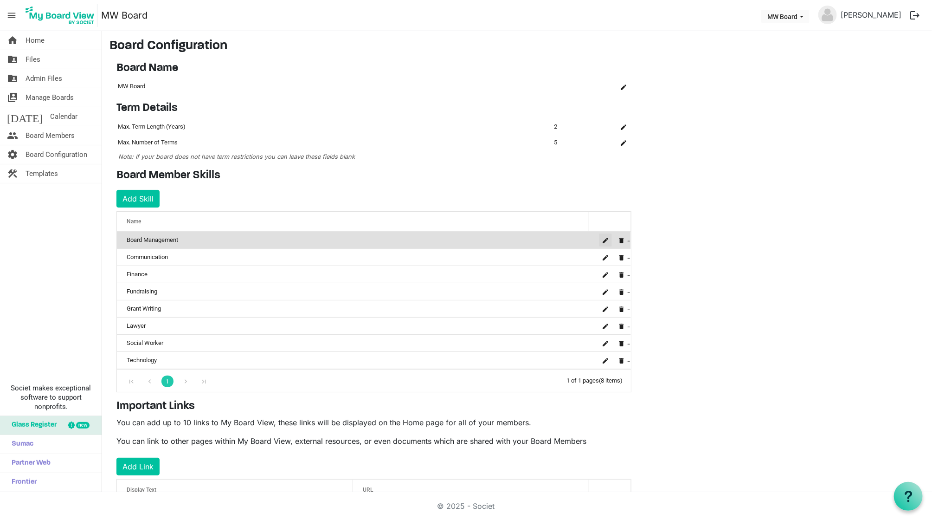
click at [604, 242] on span "is Command column column header" at bounding box center [606, 241] width 6 height 6
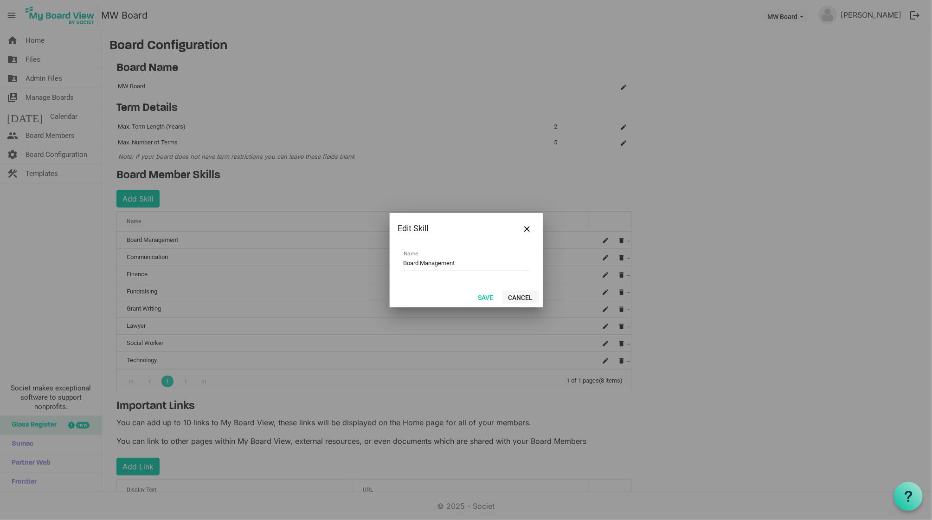
click at [513, 298] on button "Cancel" at bounding box center [520, 296] width 37 height 13
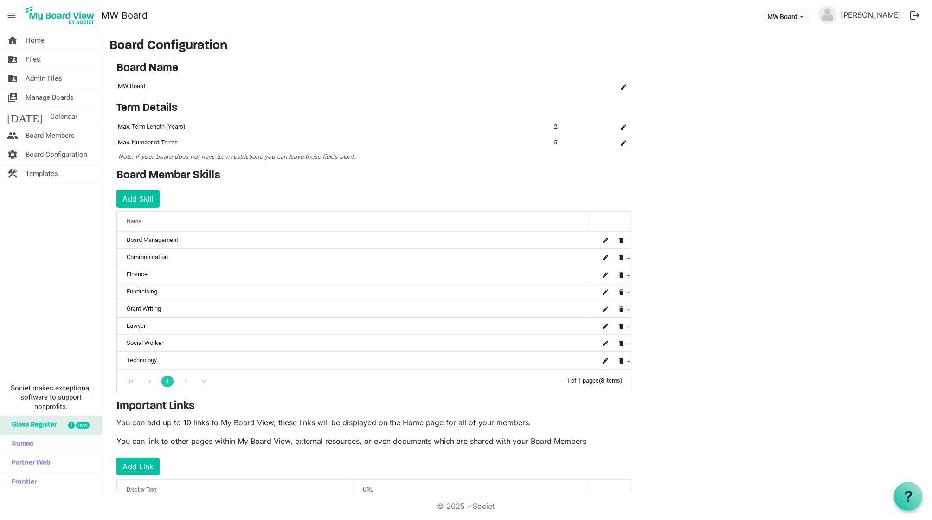
click at [145, 208] on div "Board Member Skills Add Skill OK OK Cancel Id Name skills-grid_header_table 122…" at bounding box center [373, 280] width 529 height 223
click at [144, 202] on button "Add Skill" at bounding box center [137, 199] width 43 height 18
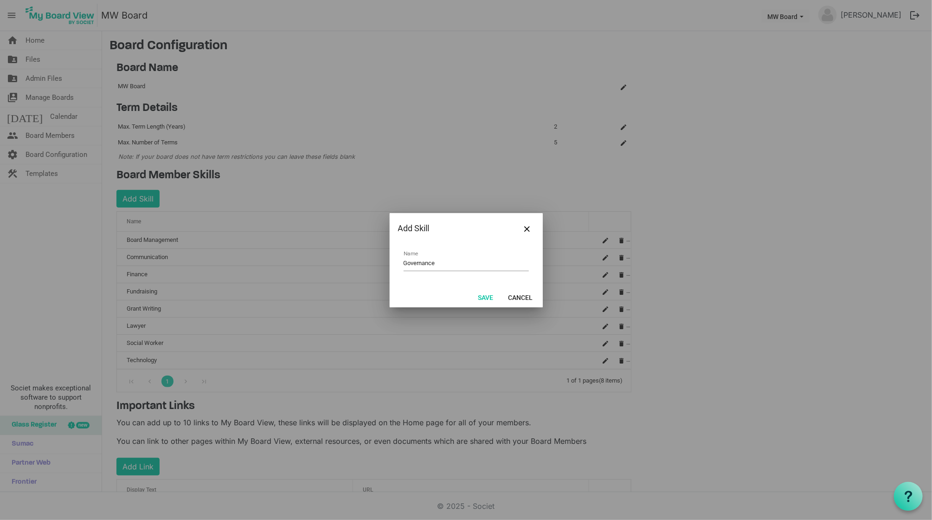
type input "Governance"
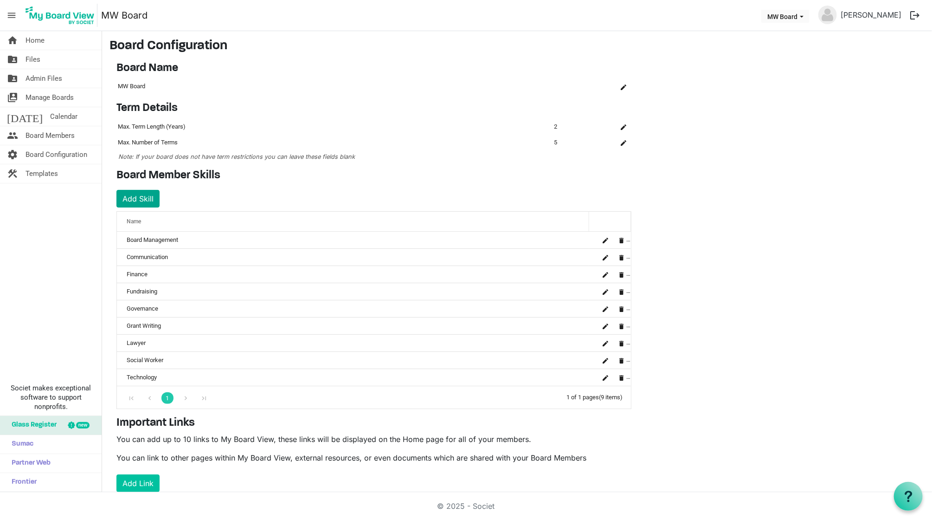
click at [143, 203] on button "Add Skill" at bounding box center [137, 199] width 43 height 18
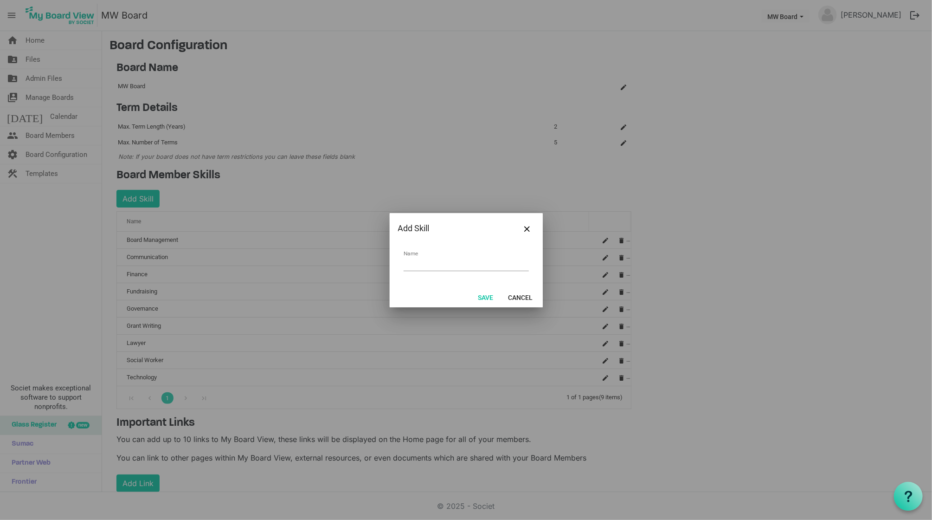
click at [445, 268] on input "Name" at bounding box center [466, 264] width 125 height 14
type input "Strategic Planning"
click at [484, 299] on button "Save" at bounding box center [485, 296] width 27 height 13
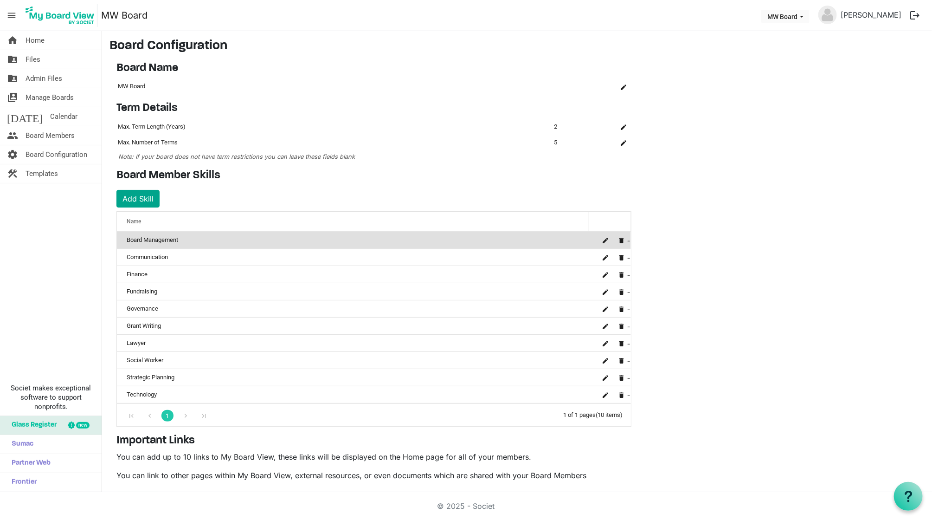
click at [147, 199] on button "Add Skill" at bounding box center [137, 199] width 43 height 18
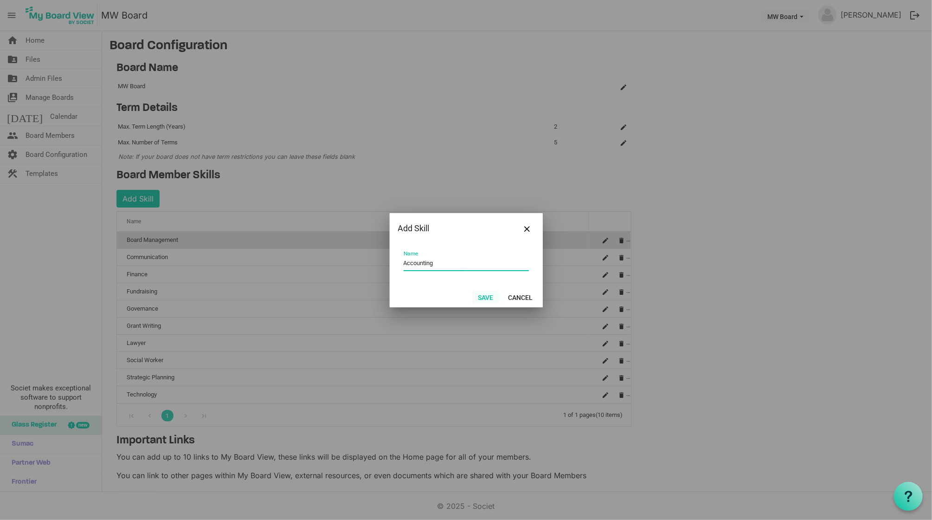
type input "Accounting"
click at [482, 293] on button "Save" at bounding box center [485, 296] width 27 height 13
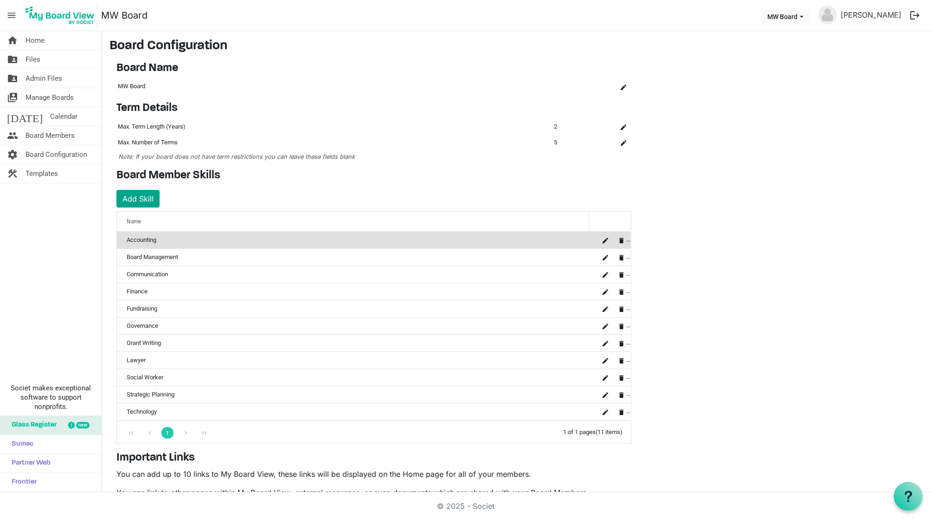
click at [143, 190] on button "Add Skill" at bounding box center [137, 199] width 43 height 18
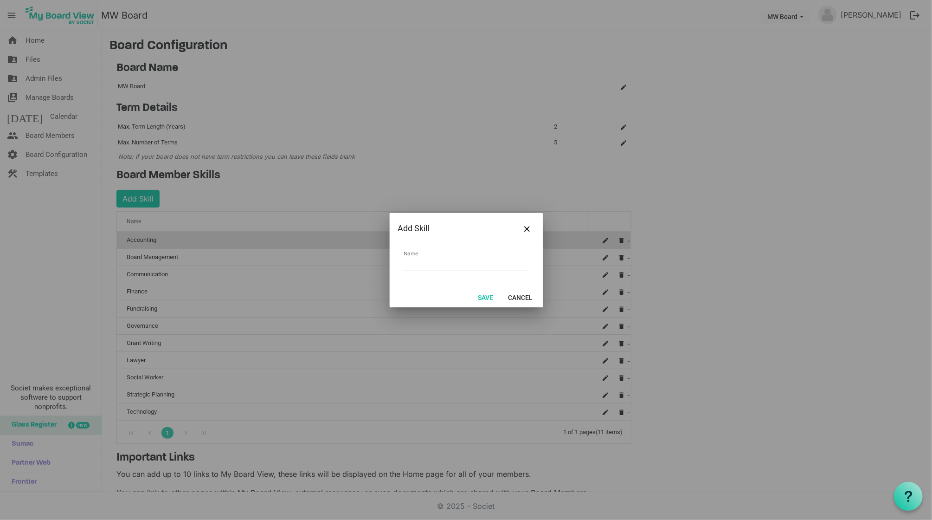
click at [457, 258] on input "Name" at bounding box center [466, 264] width 125 height 14
type input "B"
type input "Human Resources"
click at [483, 294] on button "Save" at bounding box center [485, 296] width 27 height 13
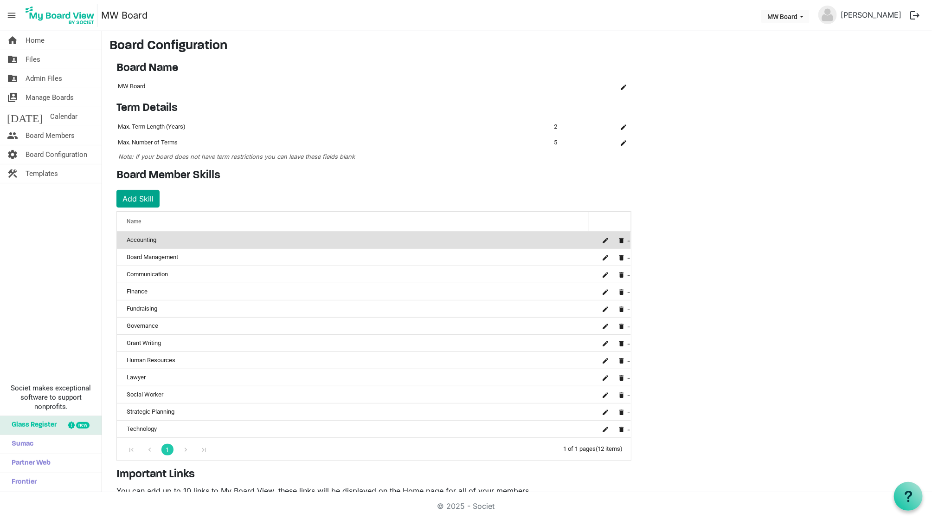
click at [146, 197] on button "Add Skill" at bounding box center [137, 199] width 43 height 18
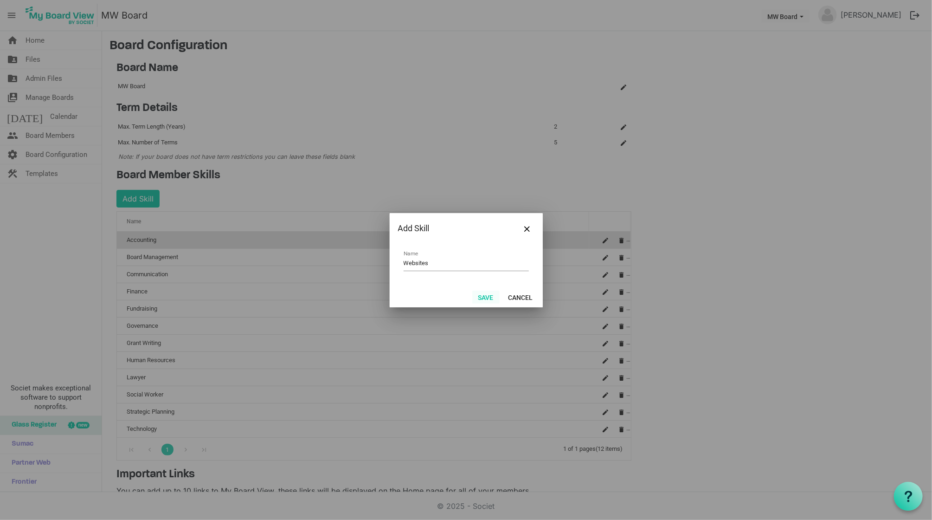
type input "Websites"
click at [488, 292] on button "Save" at bounding box center [485, 296] width 27 height 13
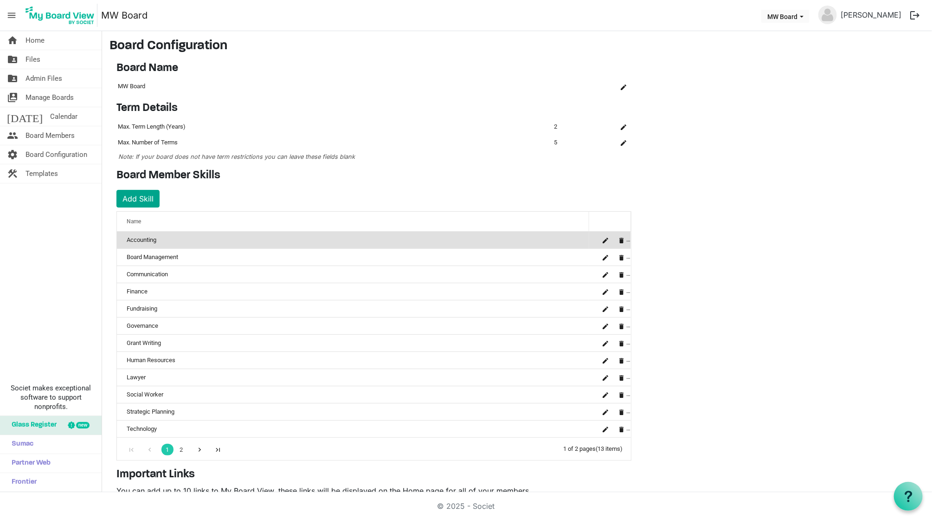
click at [146, 195] on button "Add Skill" at bounding box center [137, 199] width 43 height 18
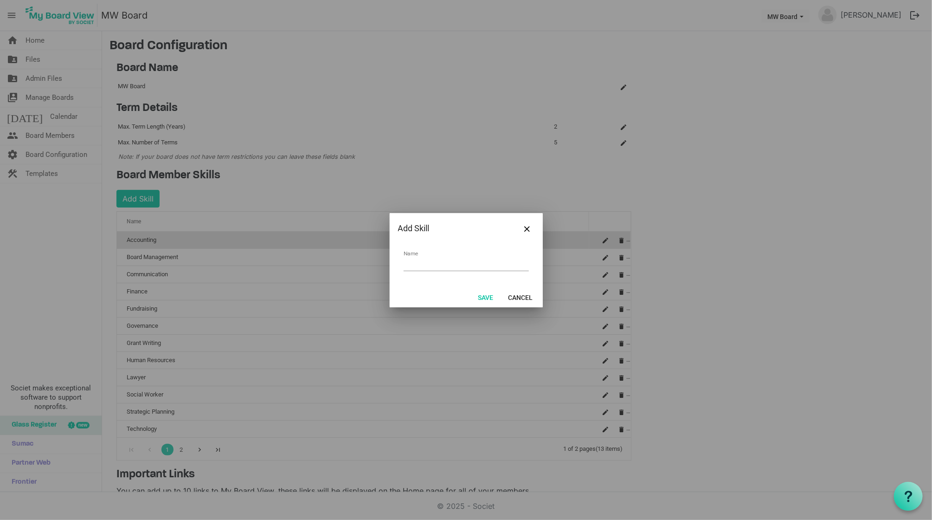
click at [461, 261] on input "Name" at bounding box center [466, 264] width 125 height 14
click at [524, 295] on button "Cancel" at bounding box center [520, 296] width 37 height 13
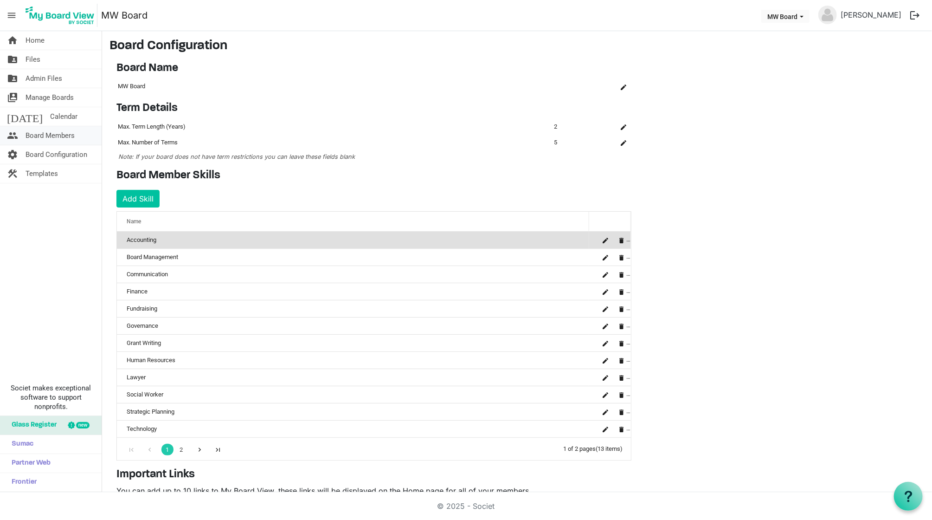
click at [73, 134] on span "Board Members" at bounding box center [50, 135] width 49 height 19
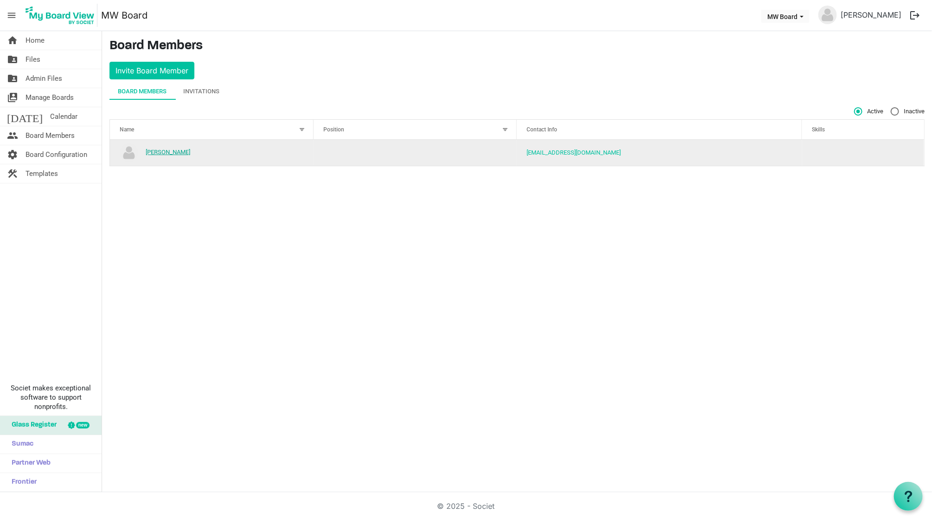
click at [160, 153] on link "[PERSON_NAME]" at bounding box center [168, 151] width 45 height 7
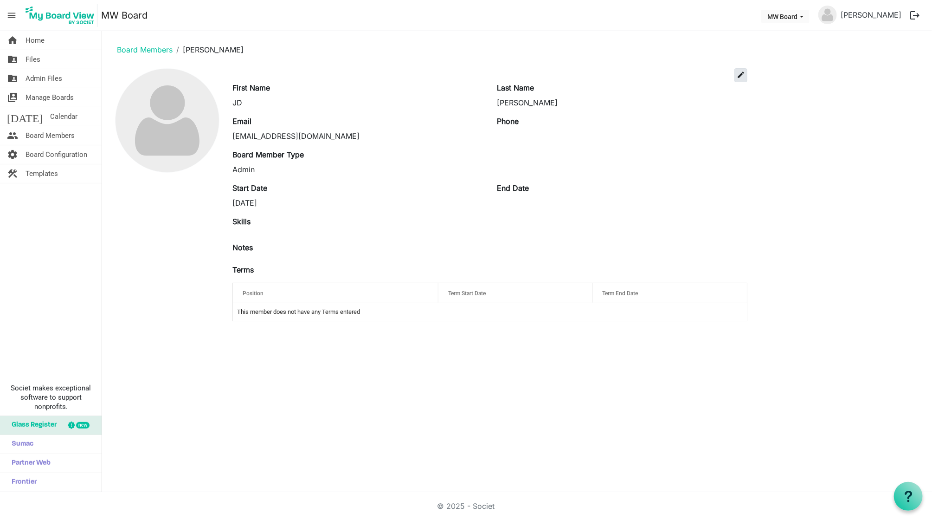
click at [743, 75] on span "edit" at bounding box center [741, 75] width 8 height 8
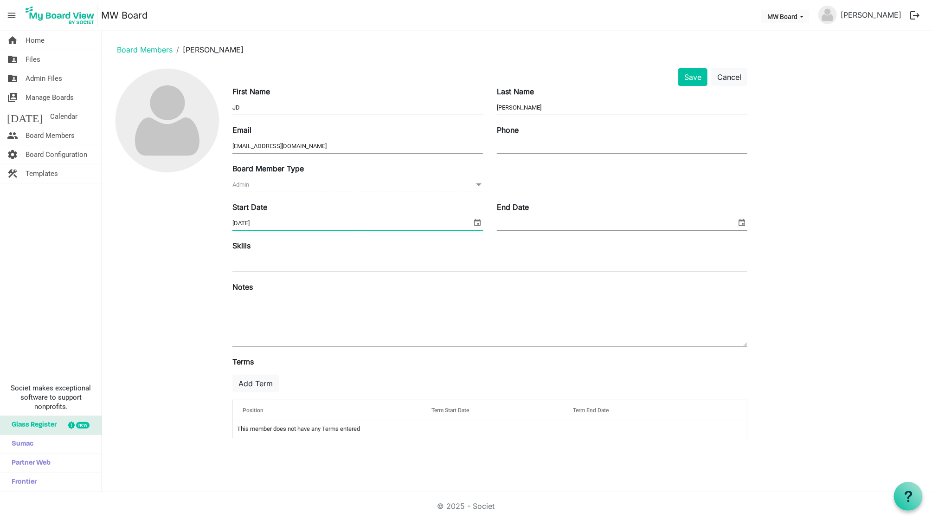
click at [298, 228] on span "[DATE]" at bounding box center [357, 223] width 251 height 14
type input "9/21/2020"
click at [691, 73] on button "Save" at bounding box center [692, 77] width 29 height 18
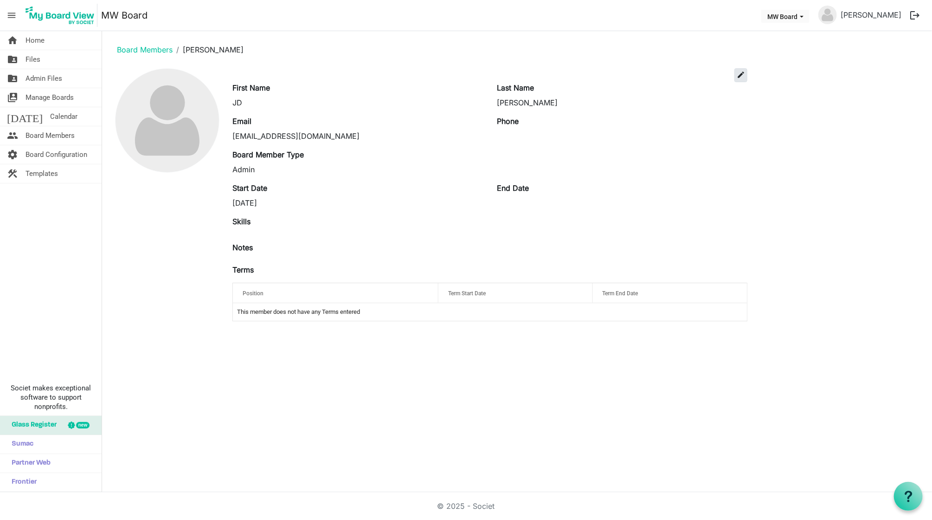
click at [743, 78] on span "edit" at bounding box center [741, 75] width 8 height 8
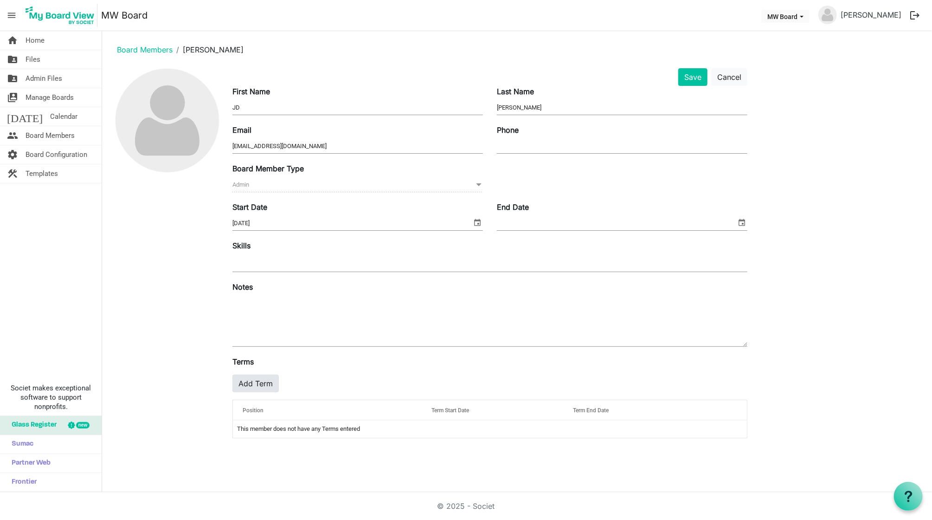
click at [260, 387] on button "Add Term" at bounding box center [255, 383] width 46 height 18
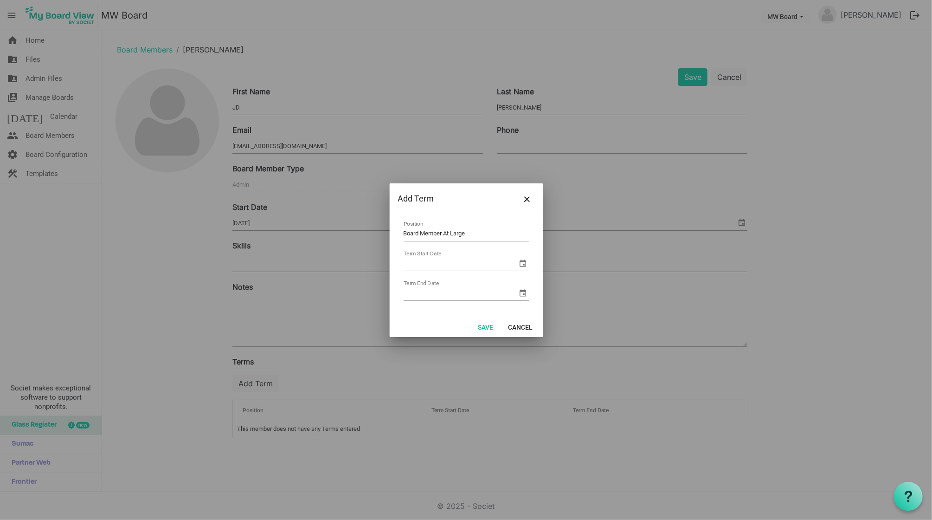
type input "Board Member At Large"
type input "[DATE]"
click at [478, 327] on button "Save" at bounding box center [485, 326] width 27 height 13
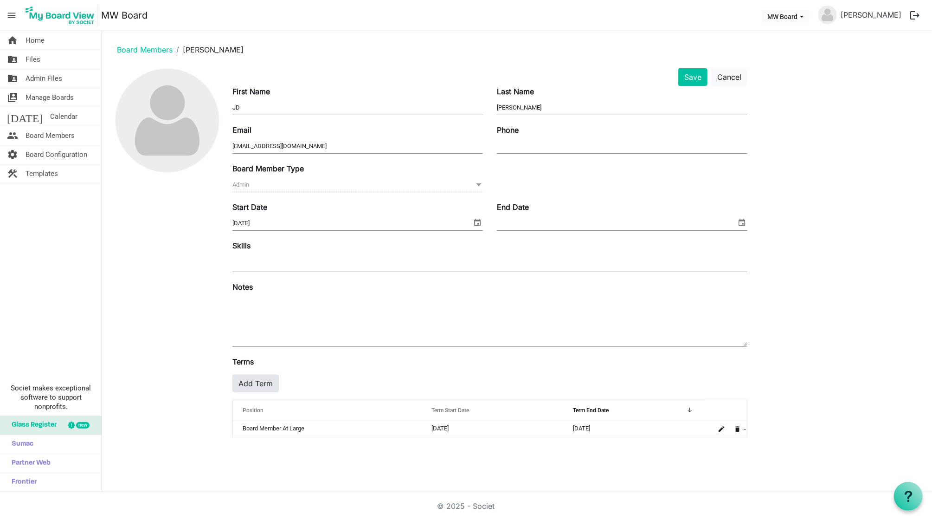
click at [261, 379] on button "Add Term" at bounding box center [255, 383] width 46 height 18
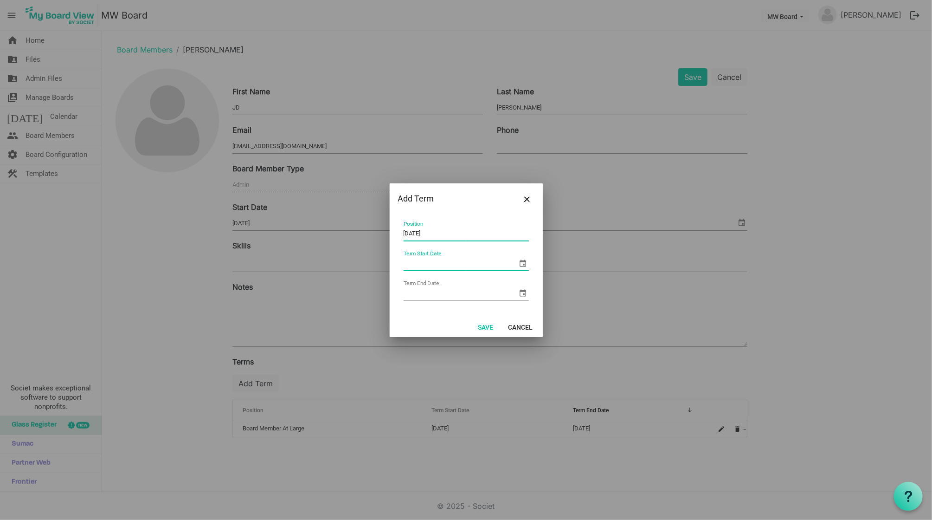
click at [435, 234] on input "1/1/2021" at bounding box center [466, 234] width 125 height 14
type input "Board President"
type input "1/1/2021"
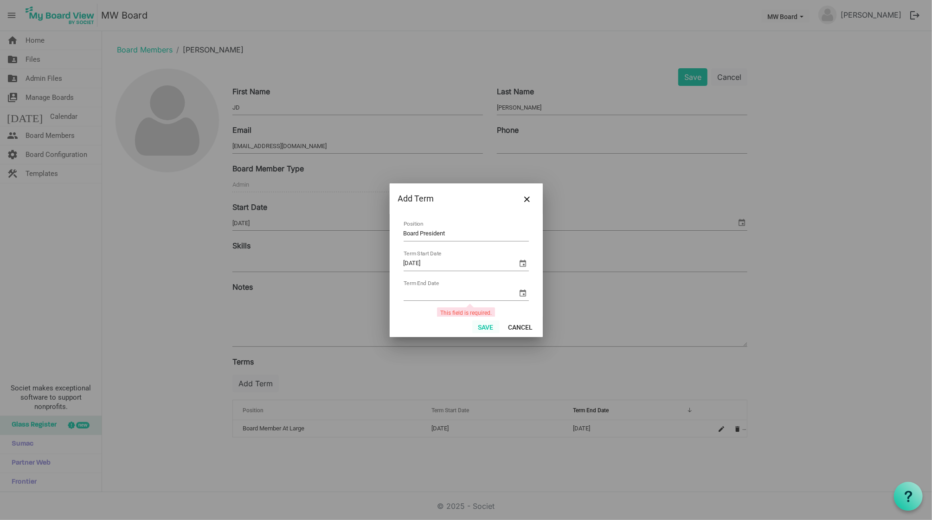
click at [483, 327] on button "Save" at bounding box center [485, 326] width 27 height 13
click at [476, 289] on input "Term End Date" at bounding box center [461, 293] width 114 height 14
type input "12/31/2025"
click at [485, 325] on button "Save" at bounding box center [485, 326] width 27 height 13
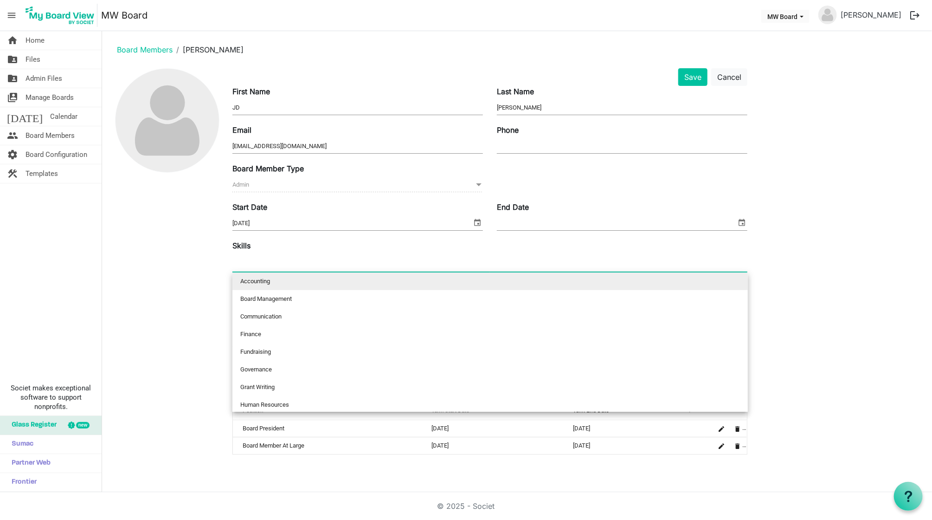
click at [270, 263] on div at bounding box center [489, 263] width 515 height 17
click at [329, 258] on div "Board Management 0" at bounding box center [489, 263] width 515 height 17
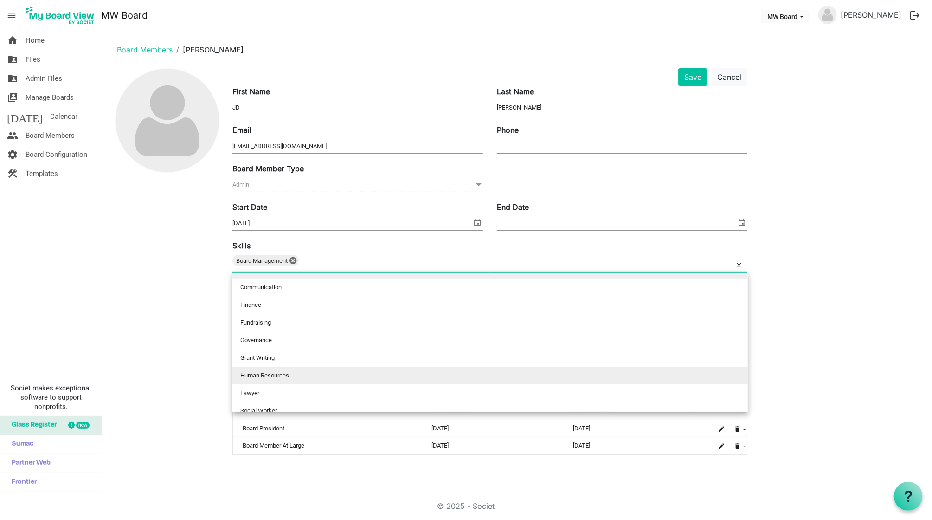
scroll to position [14, 0]
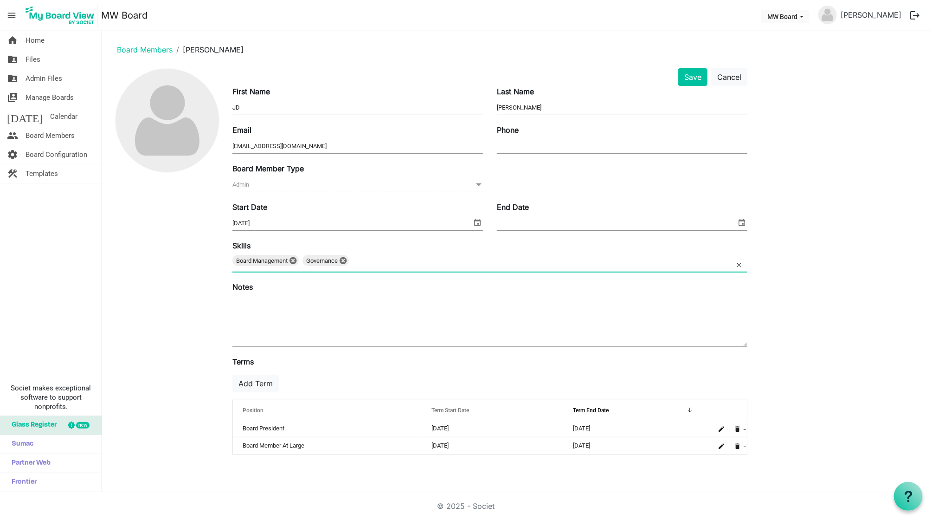
click at [401, 256] on div "Board Management Governance 0 1" at bounding box center [489, 263] width 515 height 17
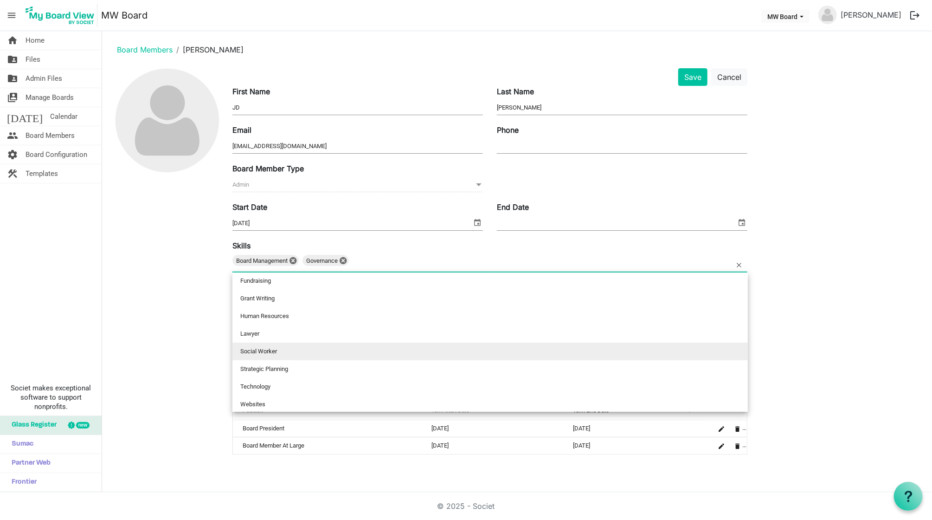
scroll to position [53, 0]
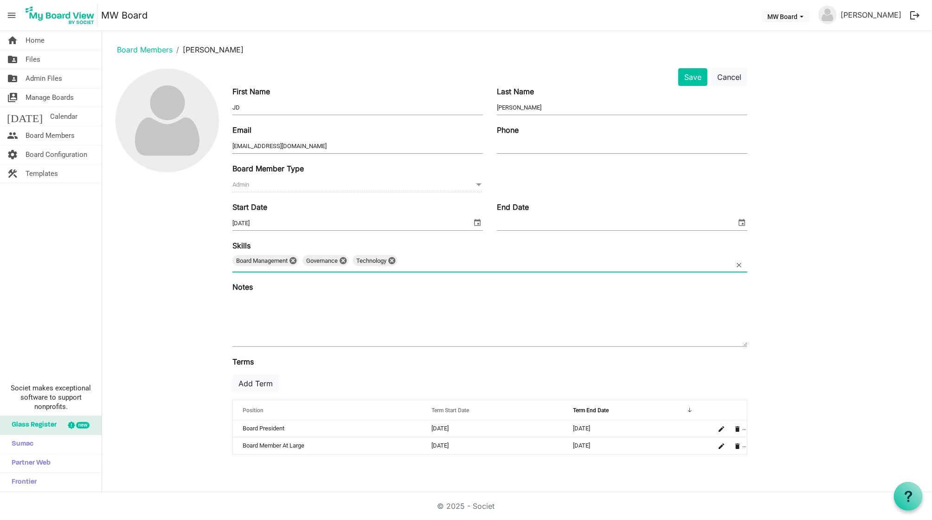
click at [423, 255] on input "text" at bounding box center [411, 263] width 21 height 17
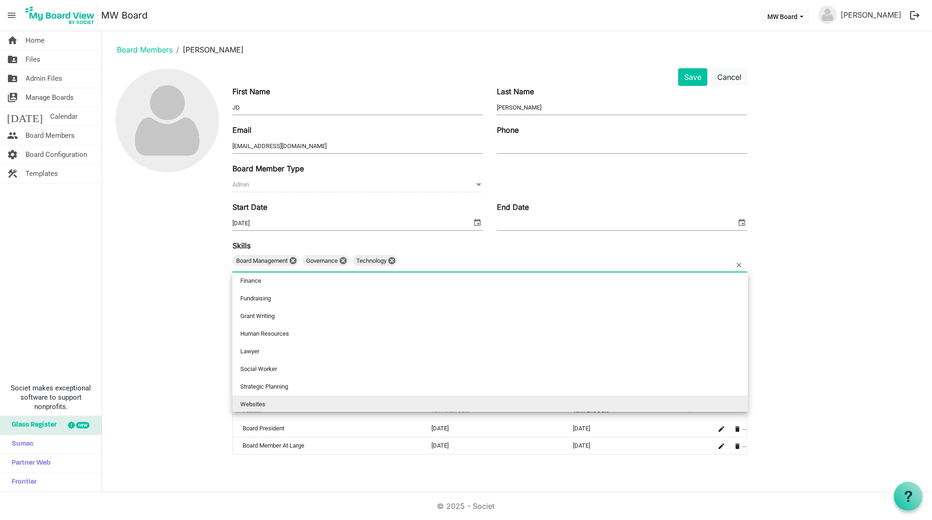
scroll to position [35, 0]
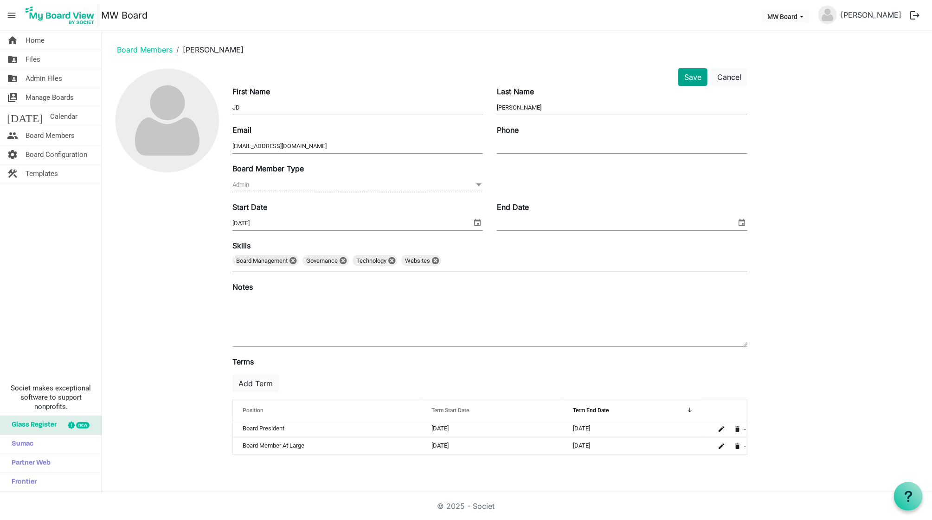
click at [690, 83] on button "Save" at bounding box center [692, 77] width 29 height 18
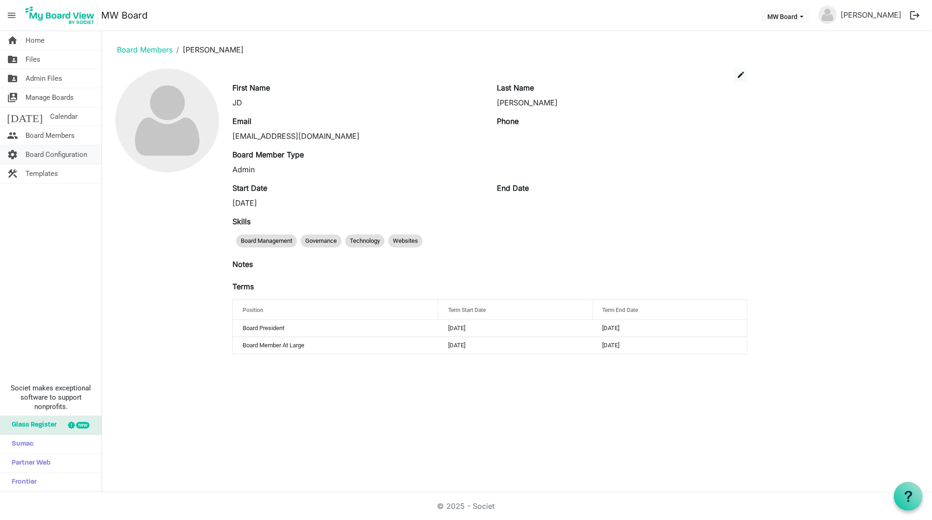
click at [41, 152] on span "Board Configuration" at bounding box center [57, 154] width 62 height 19
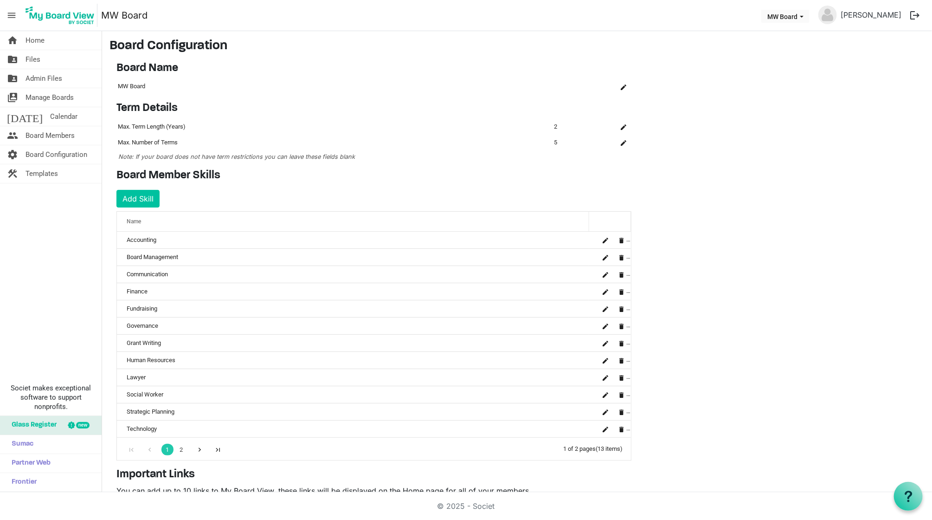
click at [231, 156] on span "Note: If your board does not have term restrictions you can leave these fields …" at bounding box center [236, 156] width 237 height 7
click at [56, 132] on span "Board Members" at bounding box center [50, 135] width 49 height 19
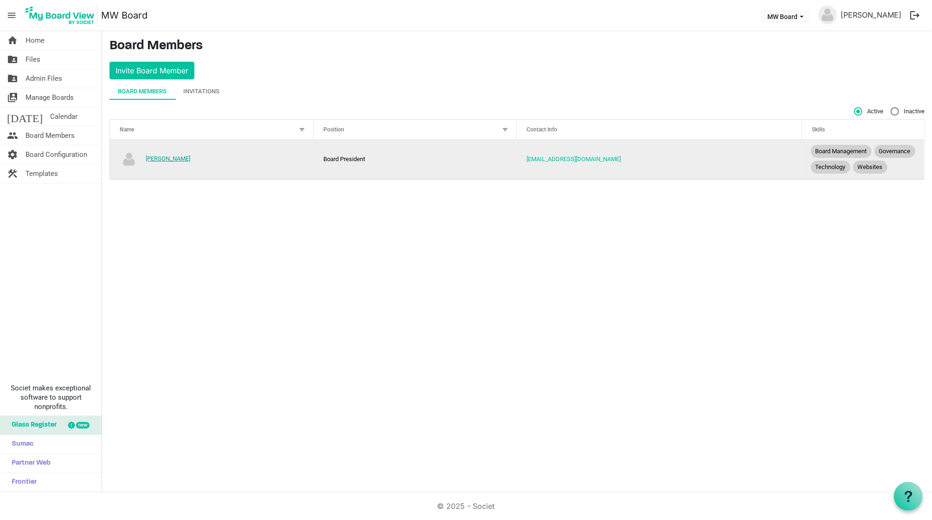
click at [160, 162] on link "[PERSON_NAME]" at bounding box center [168, 158] width 45 height 7
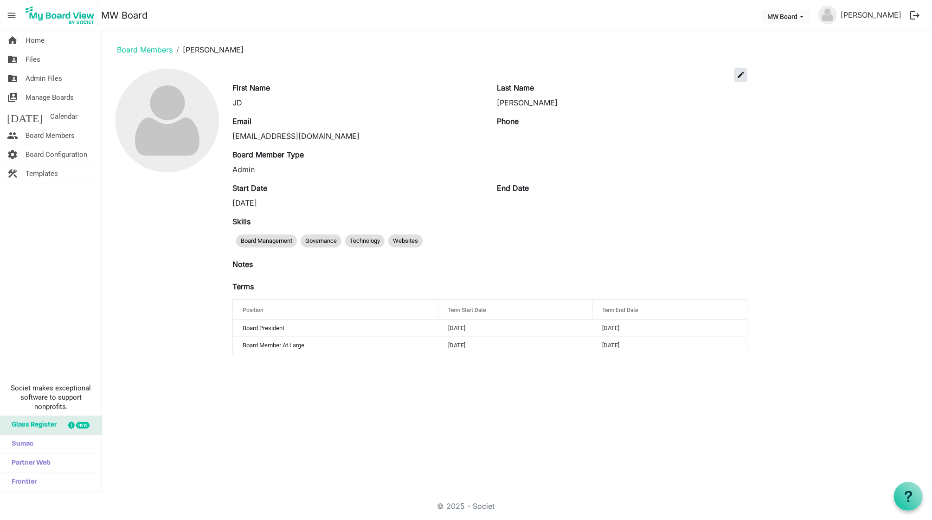
click at [740, 75] on span "edit" at bounding box center [741, 75] width 8 height 8
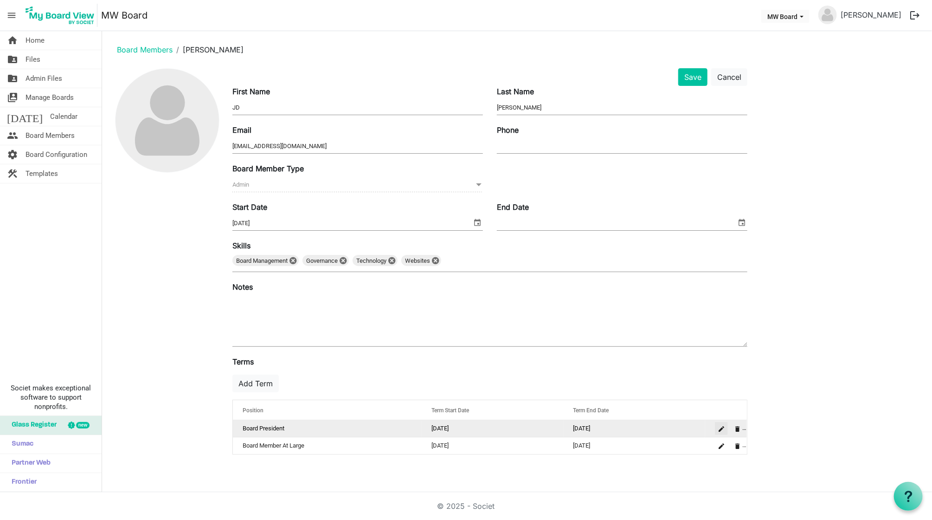
click at [722, 428] on span "is Command column column header" at bounding box center [722, 429] width 6 height 6
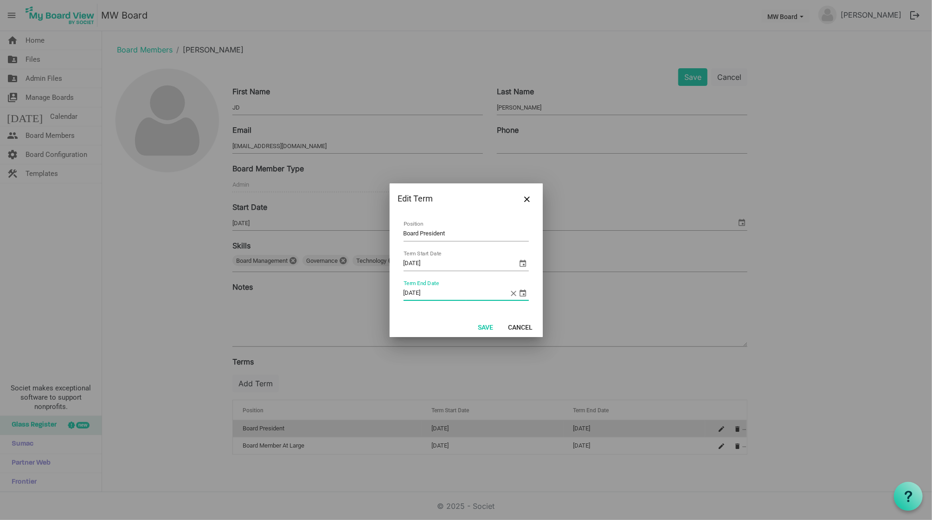
click at [463, 296] on input "12/31/2025" at bounding box center [457, 293] width 106 height 14
type input "12/31/2022"
click at [482, 322] on button "Save" at bounding box center [485, 326] width 27 height 13
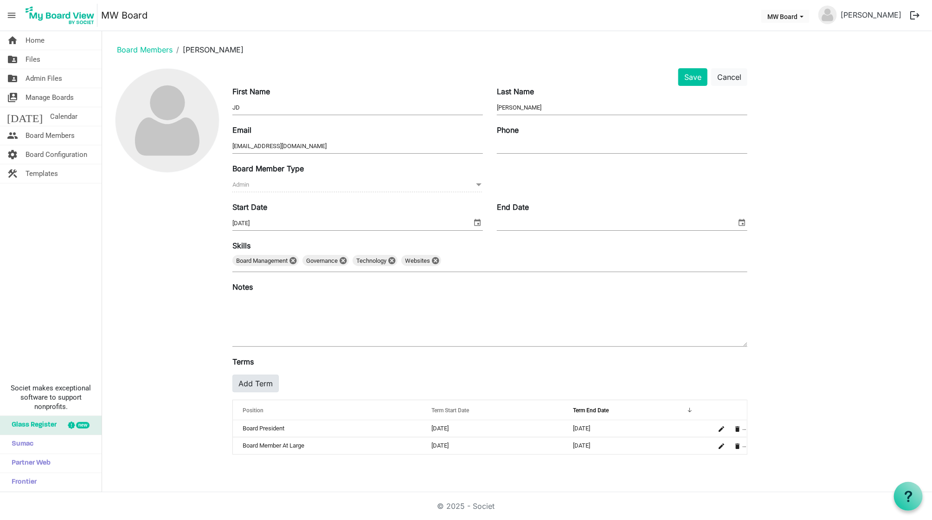
click at [254, 381] on button "Add Term" at bounding box center [255, 383] width 46 height 18
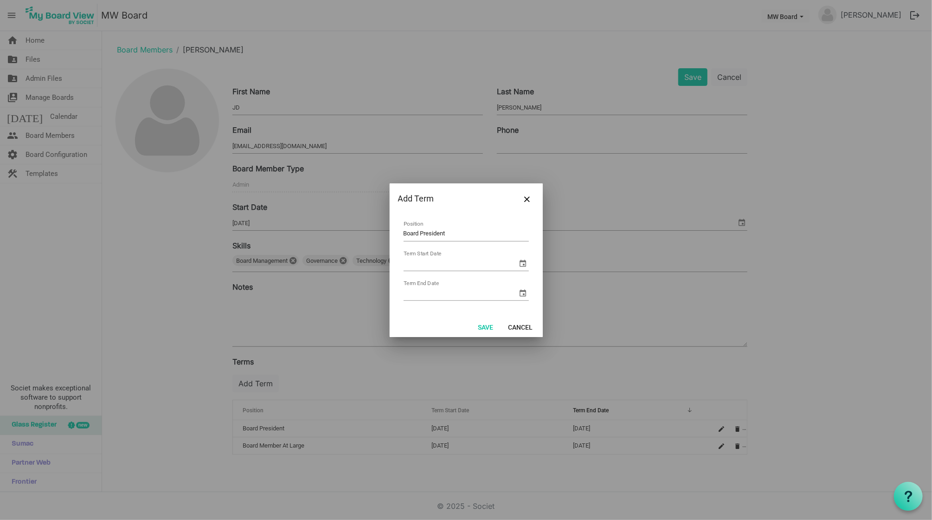
type input "Board President"
type input "`"
type input "1/1/2023"
type input "1"
click at [450, 293] on input "12/31/2025" at bounding box center [457, 293] width 106 height 14
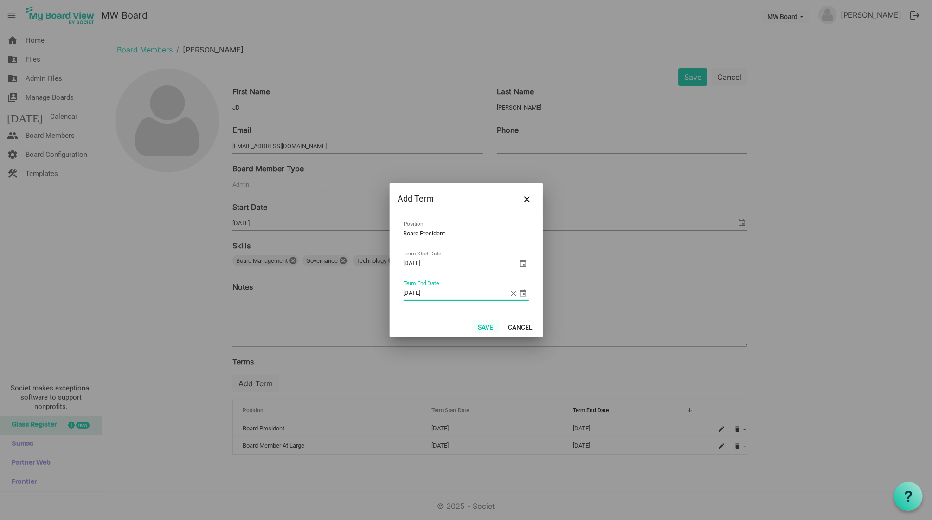
type input "12/31/2024"
click at [487, 328] on button "Save" at bounding box center [485, 326] width 27 height 13
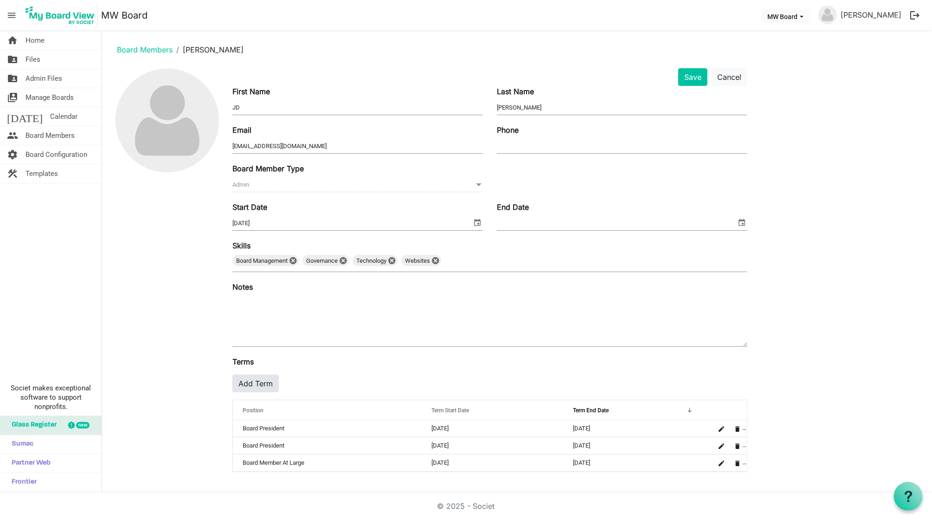
click at [259, 384] on button "Add Term" at bounding box center [255, 383] width 46 height 18
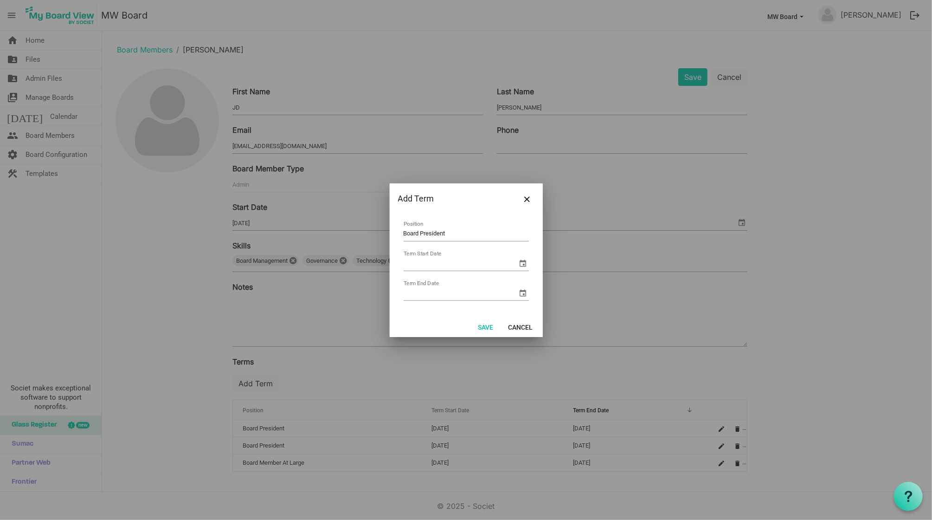
type input "Board President"
type input "1/1/2025"
type input "12/31/2026"
click at [482, 322] on button "Save" at bounding box center [485, 326] width 27 height 13
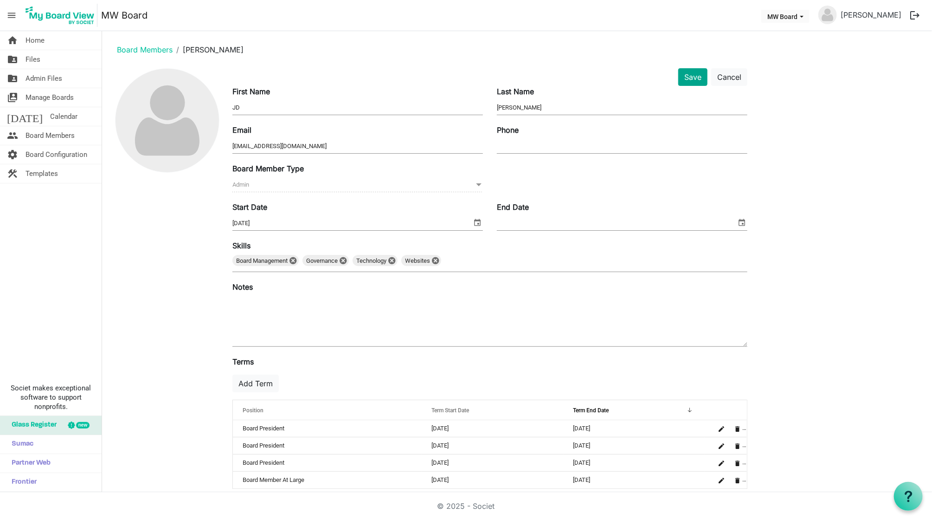
click at [690, 79] on button "Save" at bounding box center [692, 77] width 29 height 18
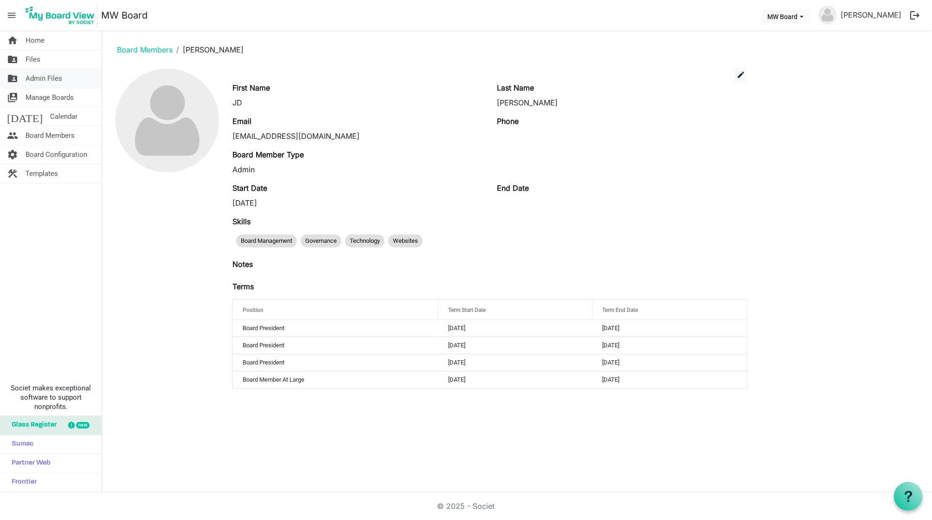
click at [51, 75] on span "Admin Files" at bounding box center [44, 78] width 37 height 19
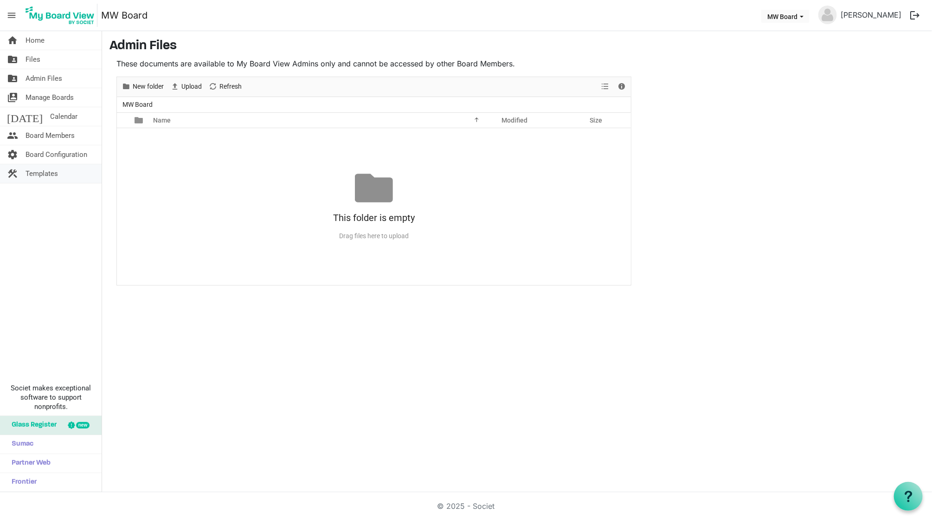
click at [50, 174] on span "Templates" at bounding box center [42, 173] width 32 height 19
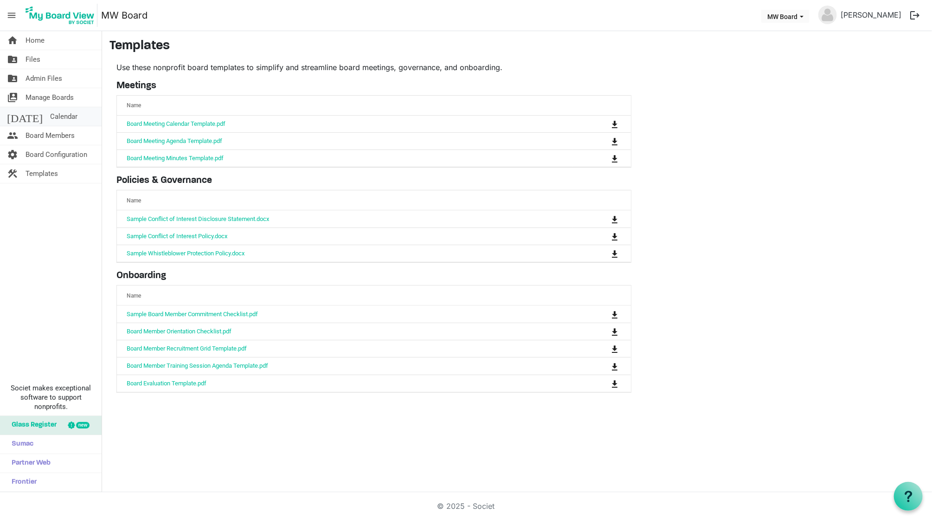
click at [50, 116] on span "Calendar" at bounding box center [63, 116] width 27 height 19
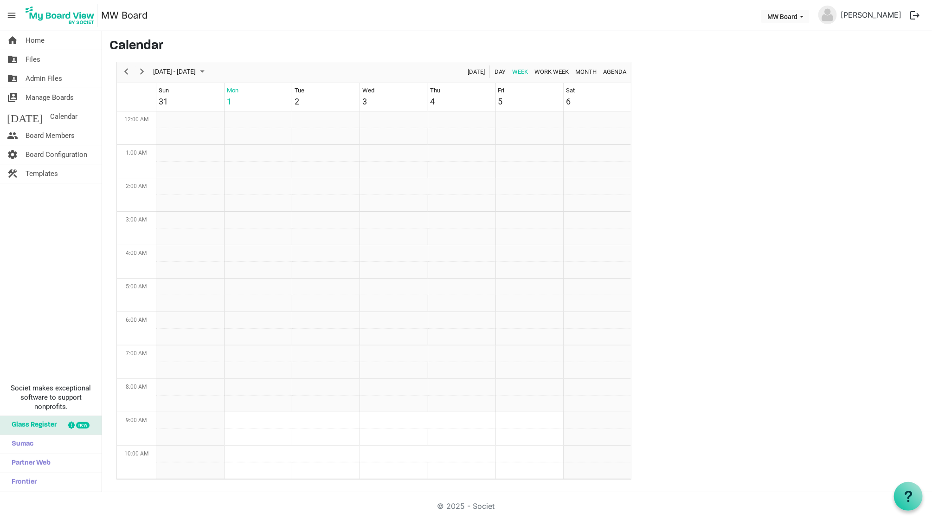
scroll to position [297, 0]
click at [42, 57] on link "folder_shared Files" at bounding box center [51, 59] width 102 height 19
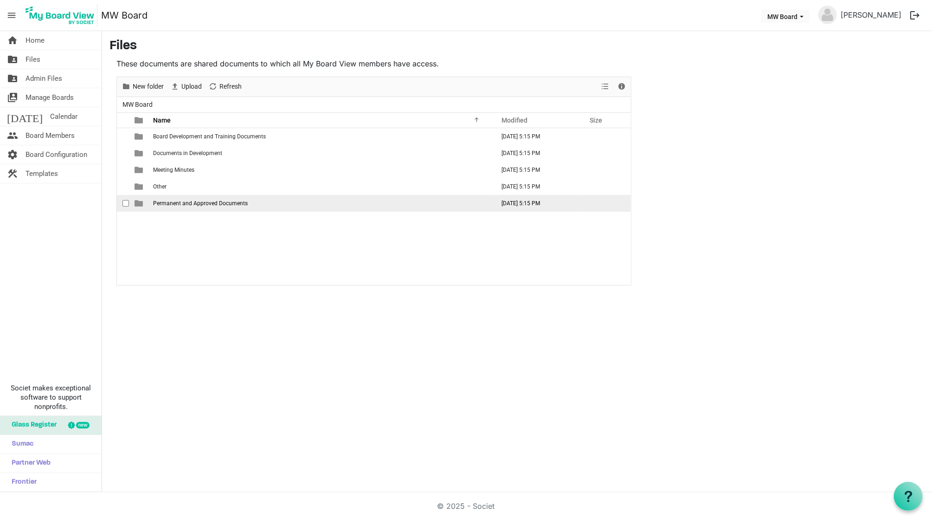
click at [177, 204] on span "Permanent and Approved Documents" at bounding box center [200, 203] width 95 height 6
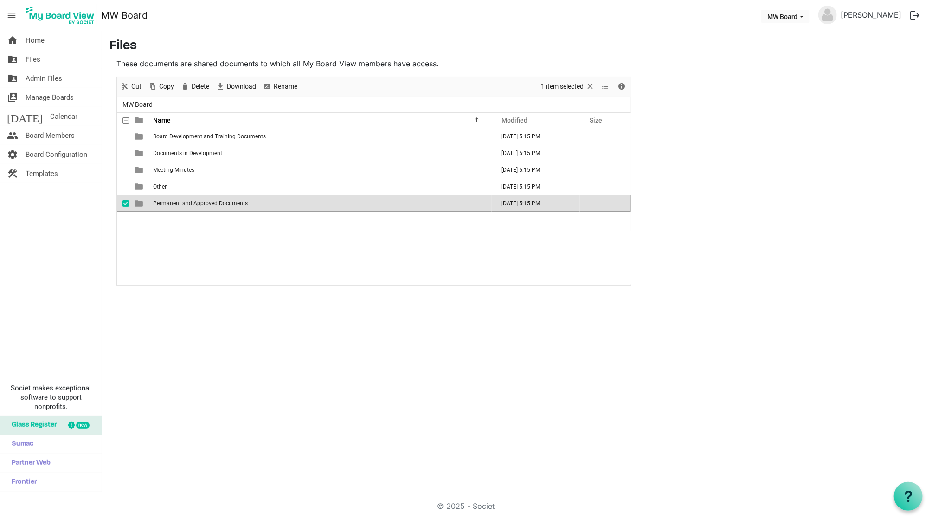
click at [177, 204] on span "Permanent and Approved Documents" at bounding box center [200, 203] width 95 height 6
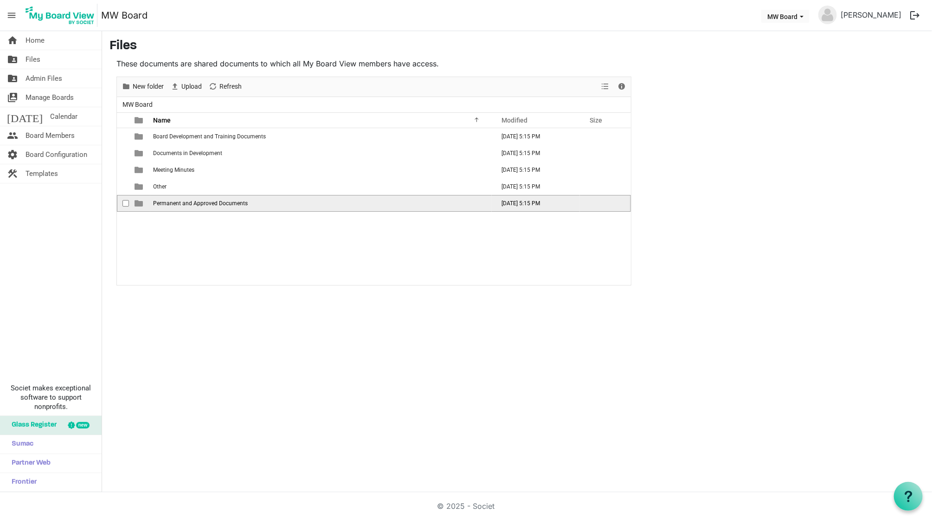
click at [177, 204] on span "Permanent and Approved Documents" at bounding box center [200, 203] width 95 height 6
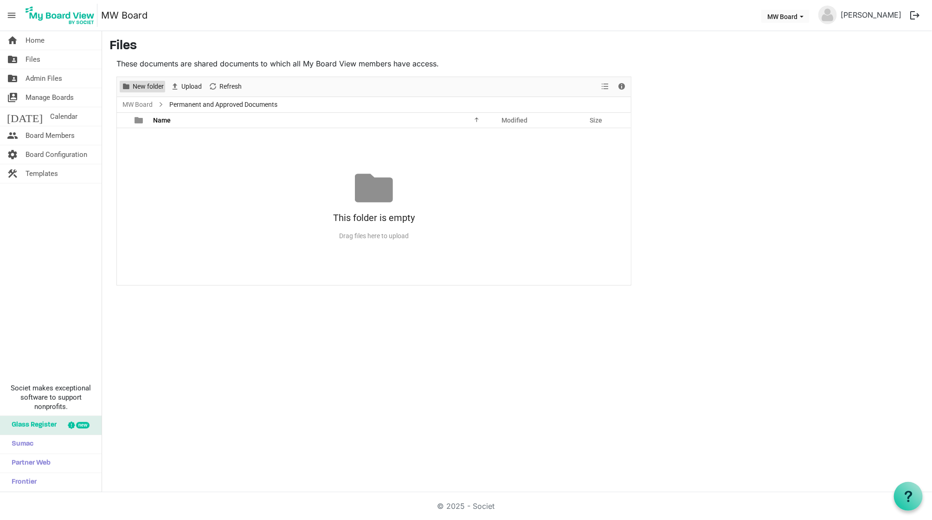
click at [147, 87] on span "New folder" at bounding box center [148, 87] width 33 height 12
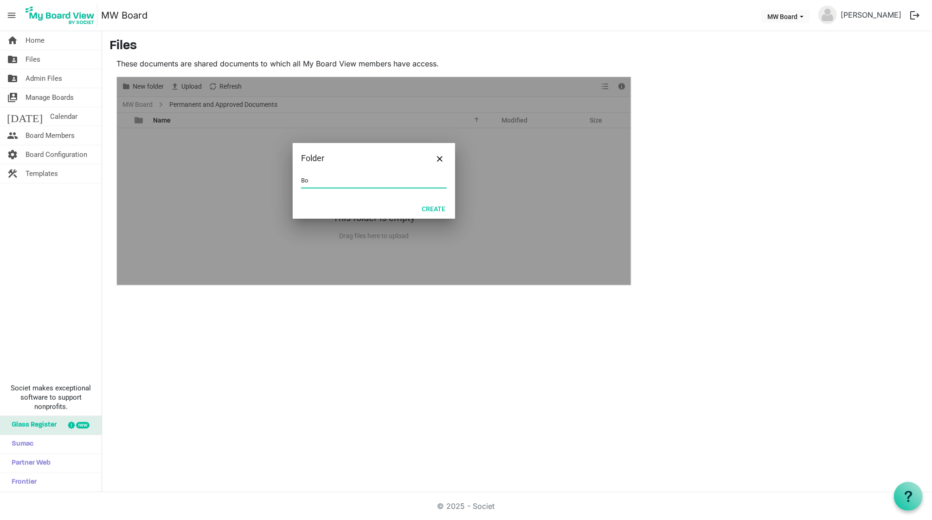
type input "B"
type input "Bylaws"
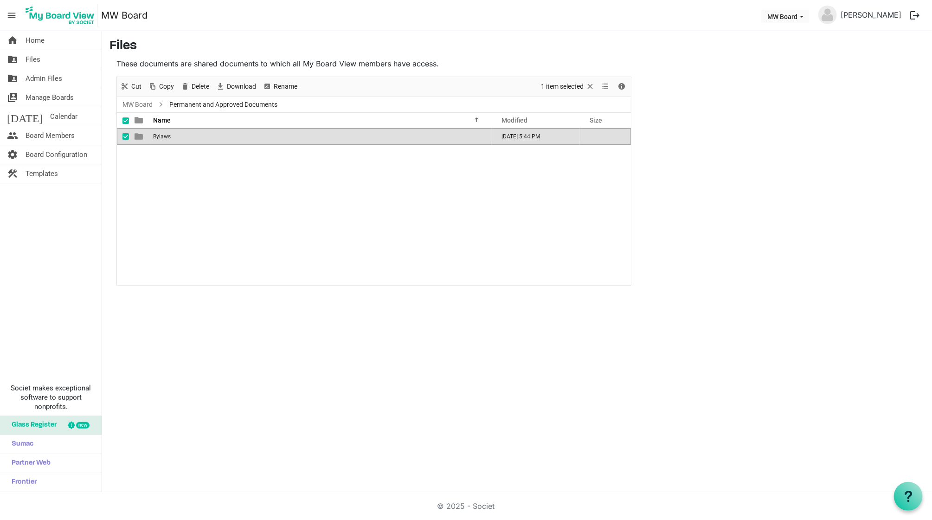
click at [165, 135] on span "Bylaws" at bounding box center [162, 136] width 18 height 6
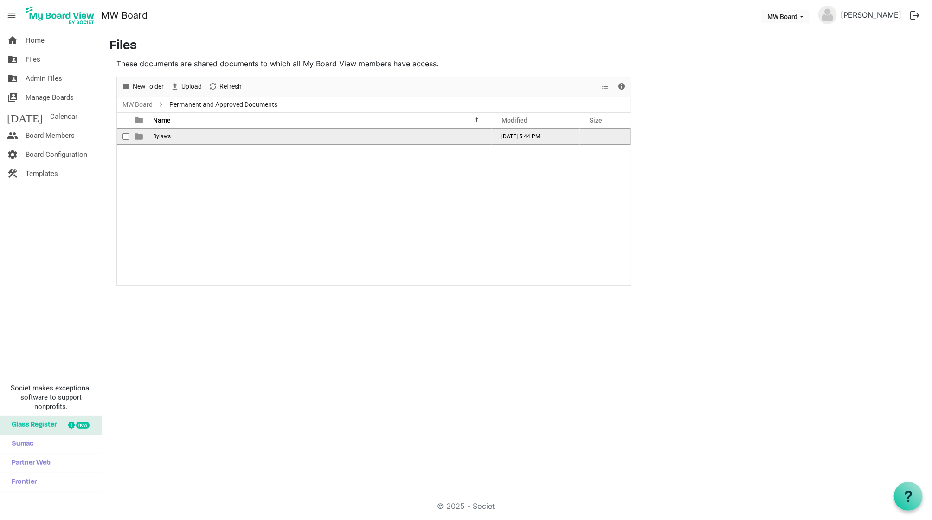
click at [165, 135] on span "Bylaws" at bounding box center [162, 136] width 18 height 6
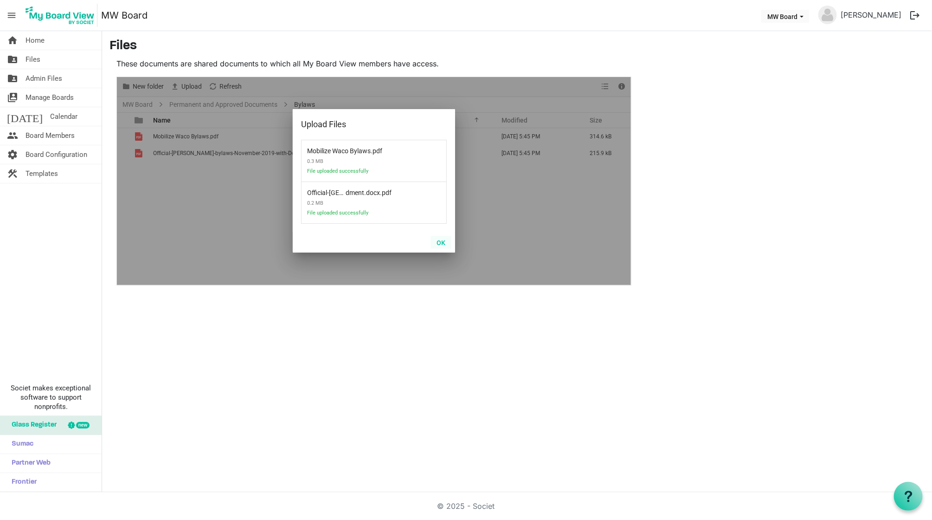
click at [440, 242] on button "OK" at bounding box center [441, 242] width 21 height 13
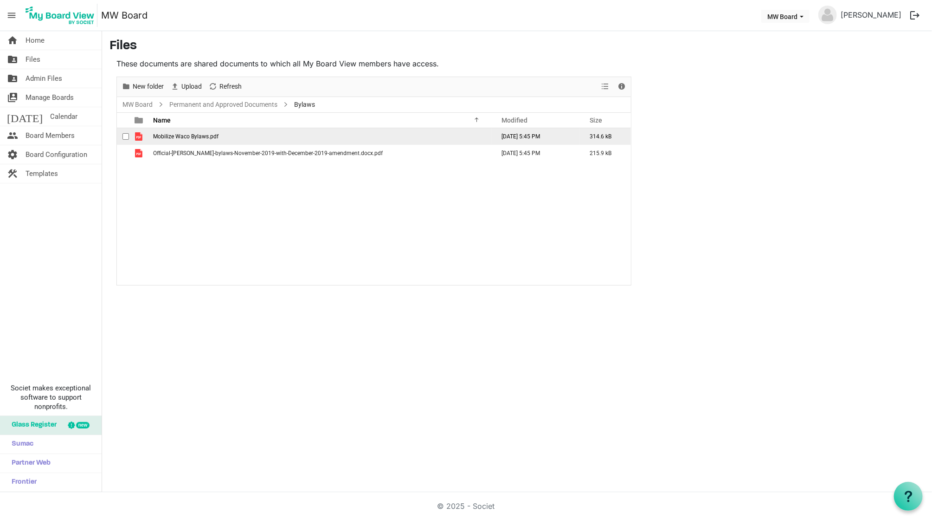
click at [211, 137] on span "Mobilize Waco Bylaws.pdf" at bounding box center [185, 136] width 65 height 6
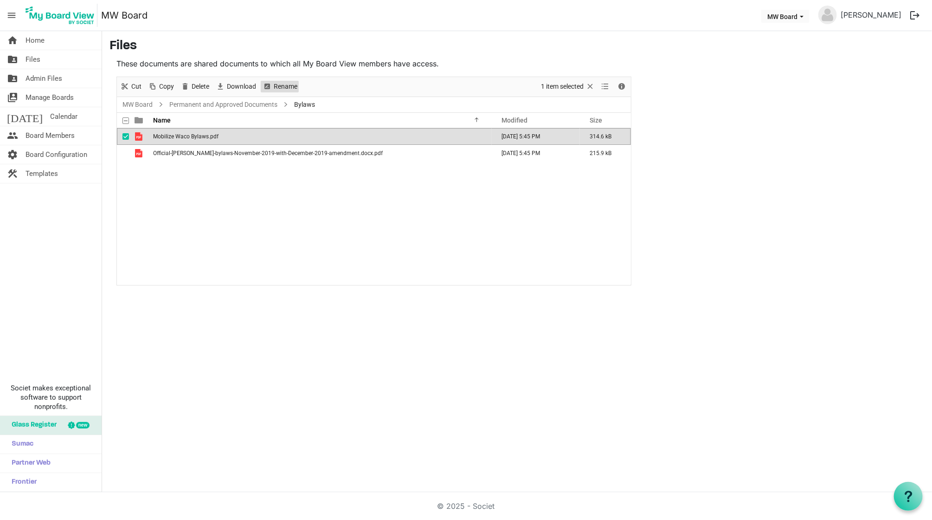
click at [284, 88] on span "Rename" at bounding box center [286, 87] width 26 height 12
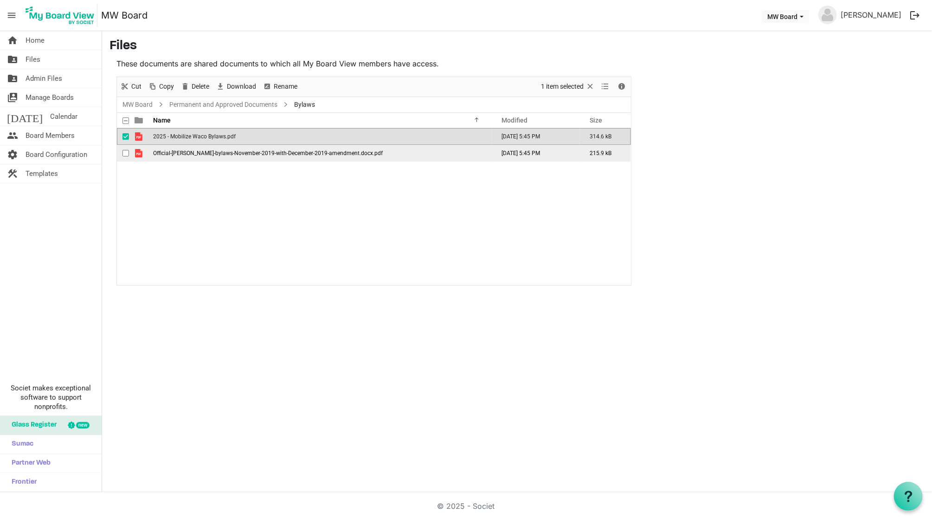
click at [224, 153] on span "Official-Amberley-bylaws-November-2019-with-December-2019-amendment.docx.pdf" at bounding box center [268, 153] width 230 height 6
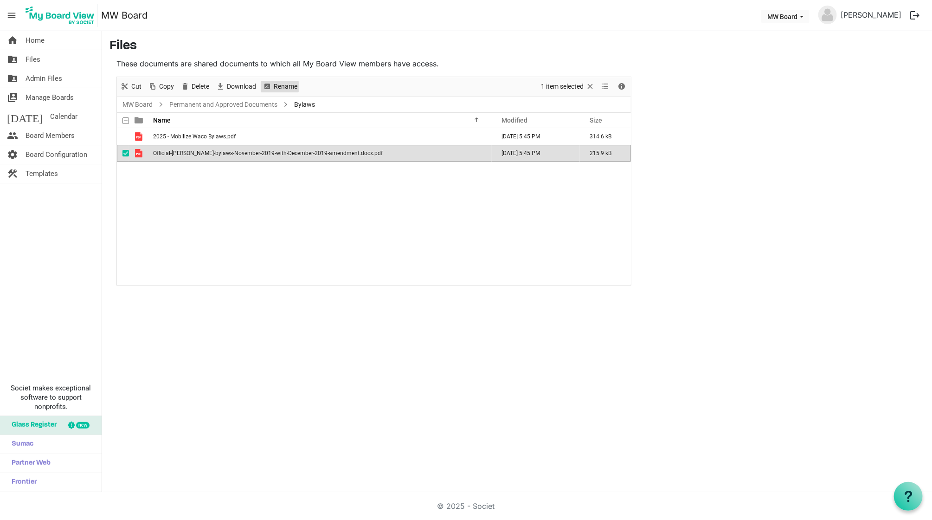
click at [287, 84] on span "Rename" at bounding box center [286, 87] width 26 height 12
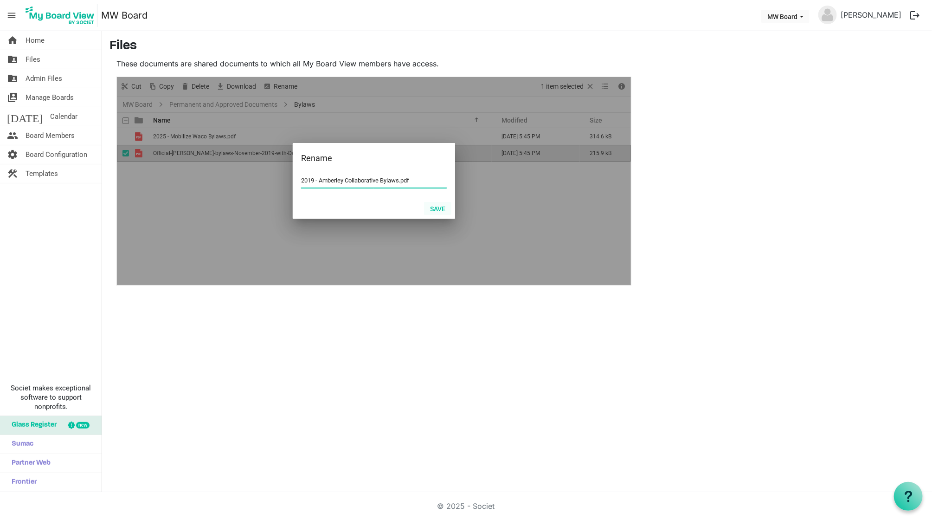
type input "2019 - Amberley Collaborative Bylaws.pdf"
click at [444, 202] on button "Save" at bounding box center [437, 208] width 27 height 13
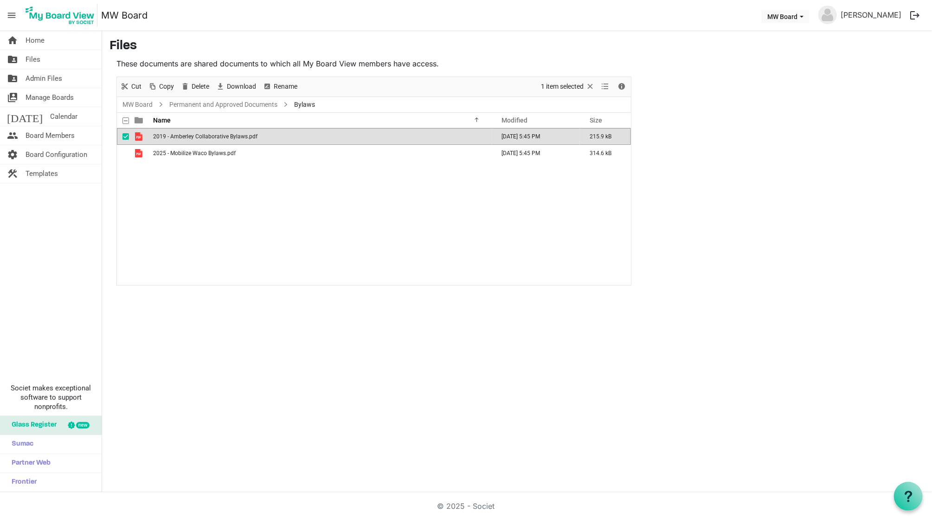
click at [298, 195] on div "2019 - Amberley Collaborative Bylaws.pdf September 01, 2025 5:45 PM 215.9 kB 20…" at bounding box center [374, 206] width 514 height 156
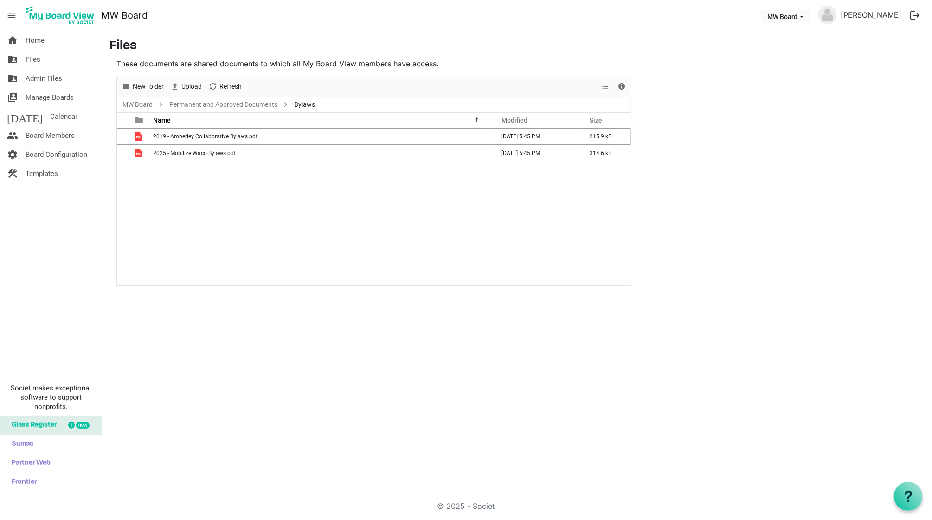
click at [465, 207] on div "2019 - Amberley Collaborative Bylaws.pdf September 01, 2025 5:45 PM 215.9 kB 20…" at bounding box center [374, 206] width 514 height 156
click at [605, 84] on span "View dropdownbutton" at bounding box center [604, 87] width 11 height 12
click at [271, 107] on link "Permanent and Approved Documents" at bounding box center [223, 105] width 112 height 12
click at [141, 103] on link "MW Board" at bounding box center [138, 105] width 34 height 12
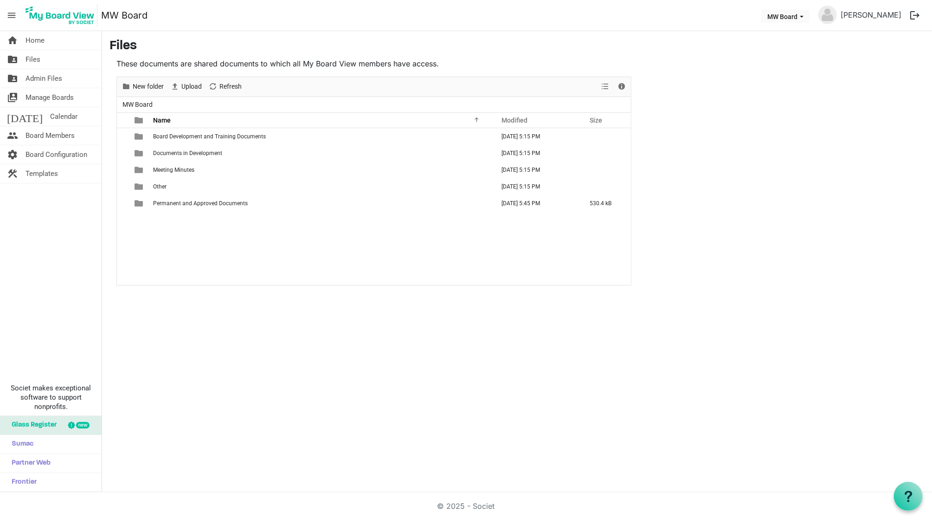
click at [47, 425] on span "Glass Register" at bounding box center [32, 425] width 50 height 19
click at [245, 348] on div "home Home folder_shared Files folder_shared Admin Files switch_account Manage B…" at bounding box center [466, 261] width 932 height 461
click at [16, 16] on span "menu" at bounding box center [12, 15] width 18 height 18
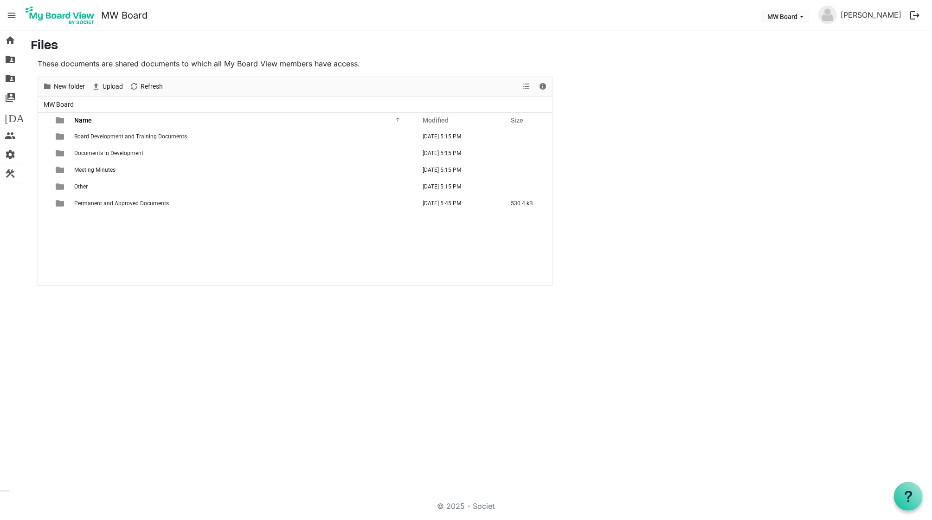
click at [16, 16] on span "menu" at bounding box center [12, 15] width 18 height 18
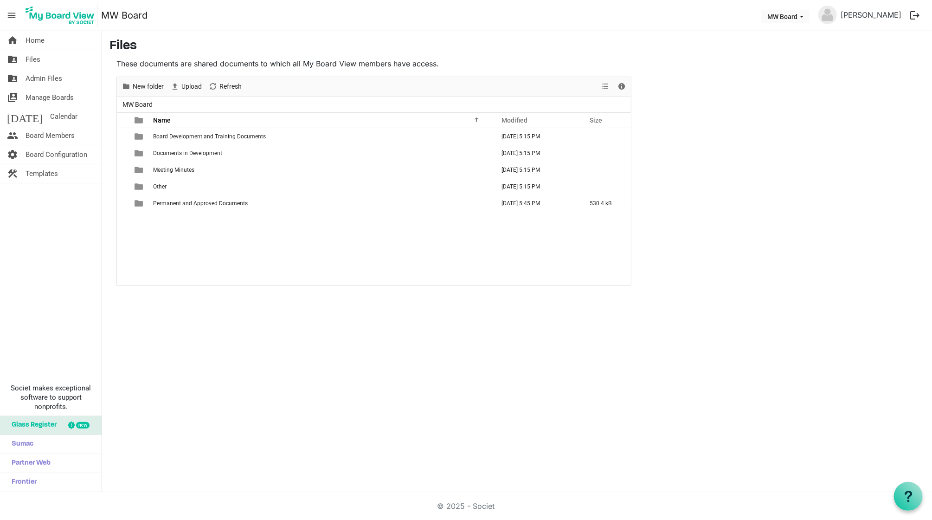
click at [126, 263] on div "Board Development and Training Documents September 01, 2025 5:15 PM Documents i…" at bounding box center [374, 206] width 514 height 156
click at [48, 38] on link "home Home" at bounding box center [51, 40] width 102 height 19
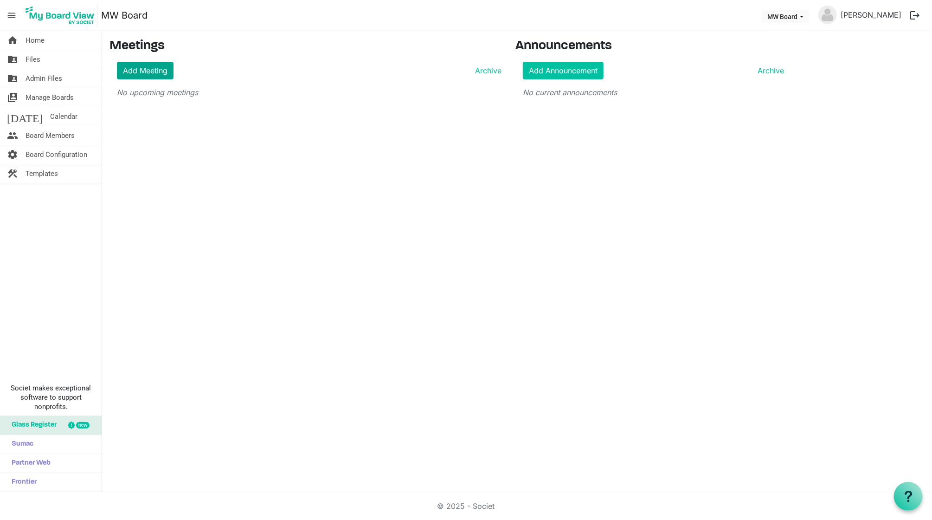
click at [147, 71] on link "Add Meeting" at bounding box center [145, 71] width 57 height 18
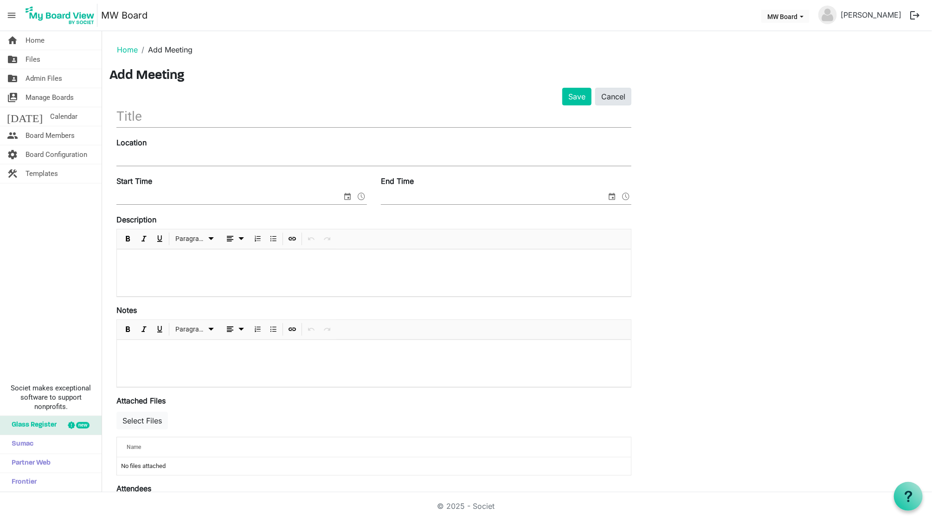
click at [613, 98] on link "Cancel" at bounding box center [613, 97] width 36 height 18
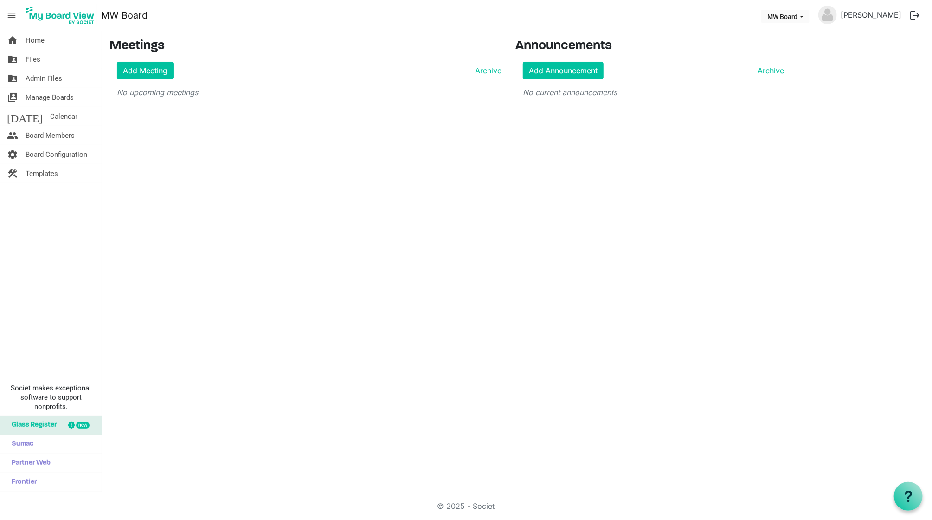
click at [413, 248] on div "home Home folder_shared Files folder_shared Admin Files switch_account Manage B…" at bounding box center [466, 261] width 932 height 461
click at [166, 68] on link "Add Meeting" at bounding box center [145, 71] width 57 height 18
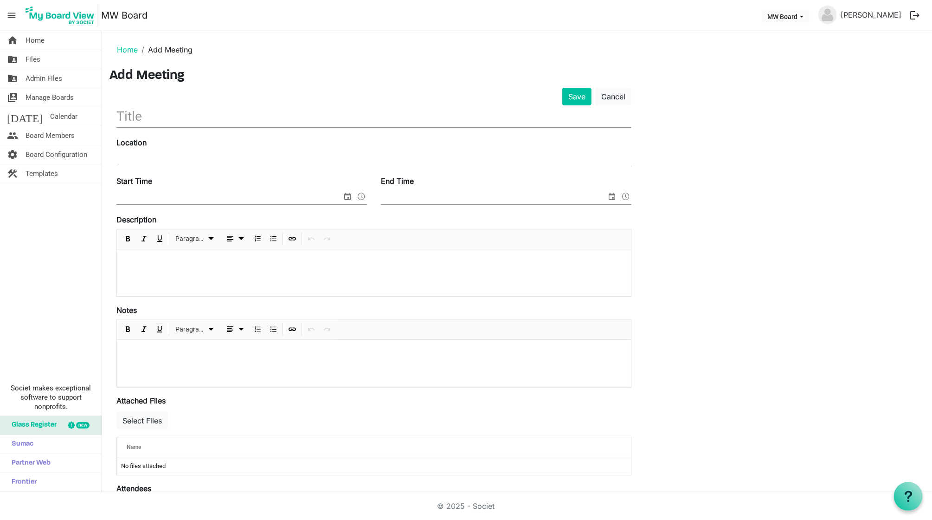
click at [46, 263] on div "home Home folder_shared Files folder_shared Admin Files switch_account Manage B…" at bounding box center [51, 261] width 102 height 461
